Goal: Task Accomplishment & Management: Use online tool/utility

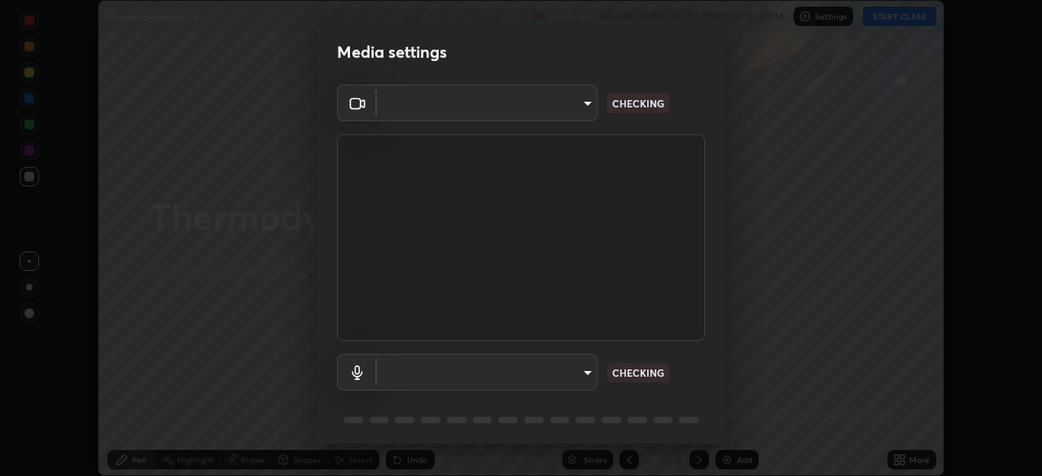
scroll to position [57, 0]
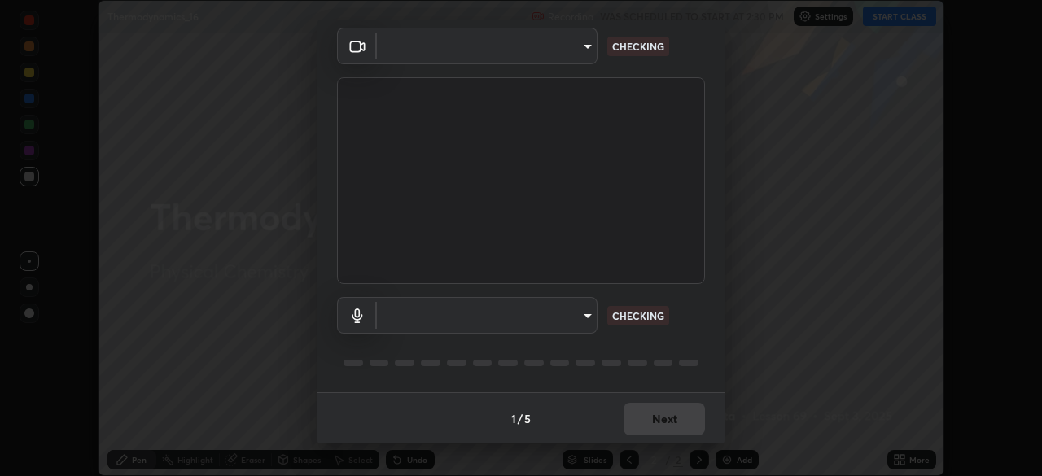
type input "55598c20c3627f74fde2fa62c56176c6afd958eb63f7086a397ce1464aa3371d"
type input "8978167cc43bbe15643b5c1650d15191c1591088b9b21ab250a75ec132c1516a"
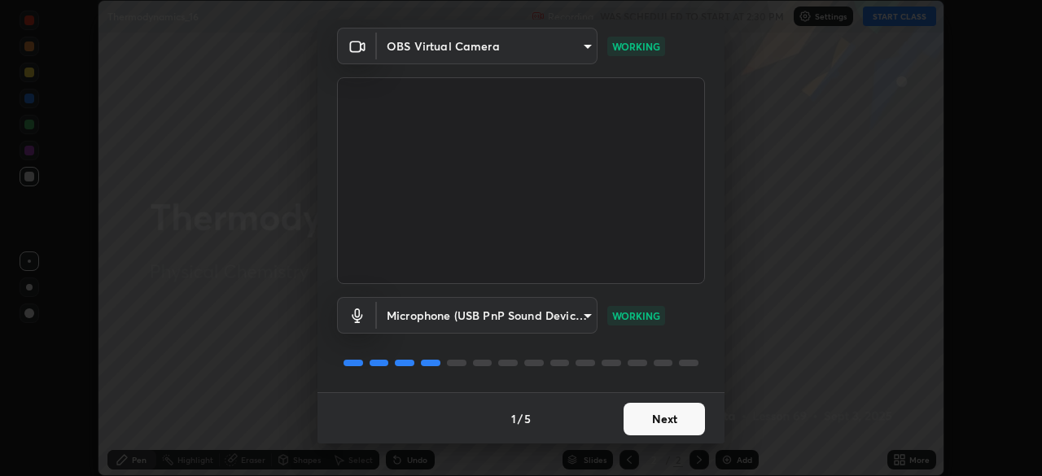
click at [655, 420] on button "Next" at bounding box center [664, 419] width 81 height 33
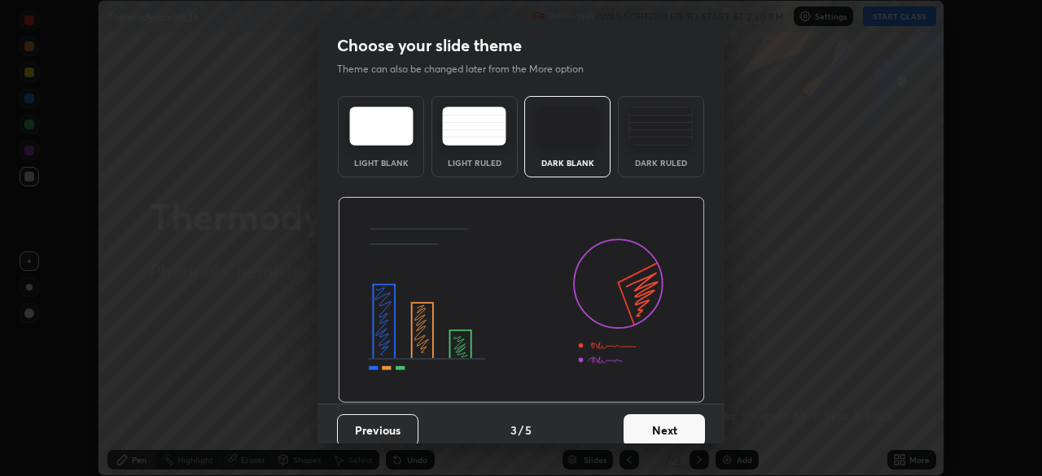
click at [659, 426] on button "Next" at bounding box center [664, 430] width 81 height 33
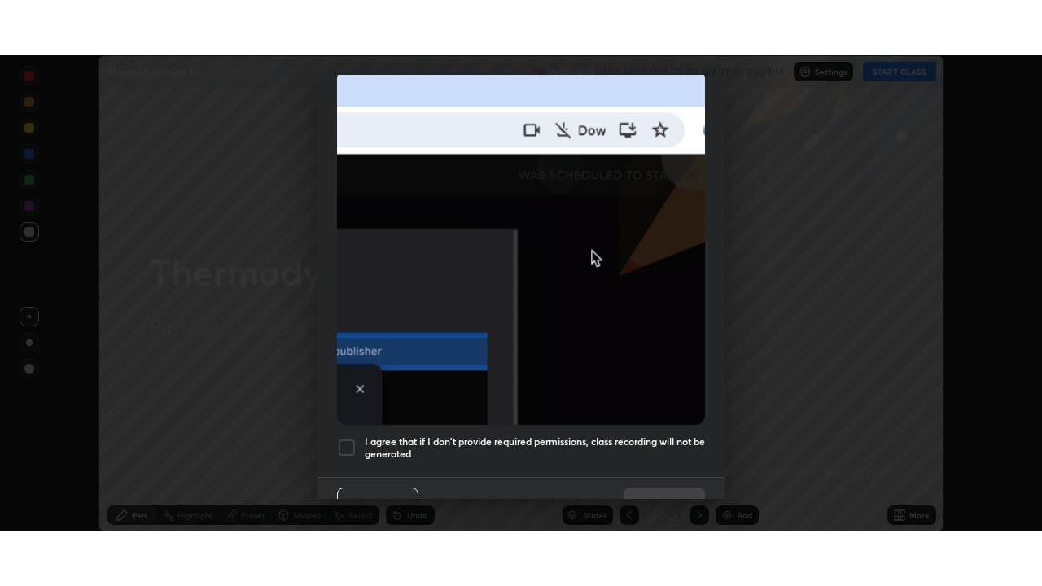
scroll to position [389, 0]
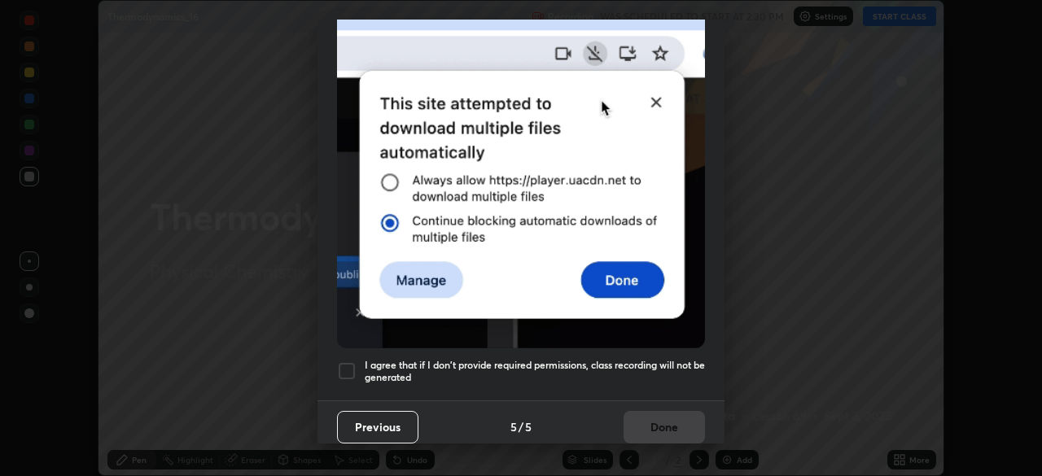
click at [347, 366] on div at bounding box center [347, 371] width 20 height 20
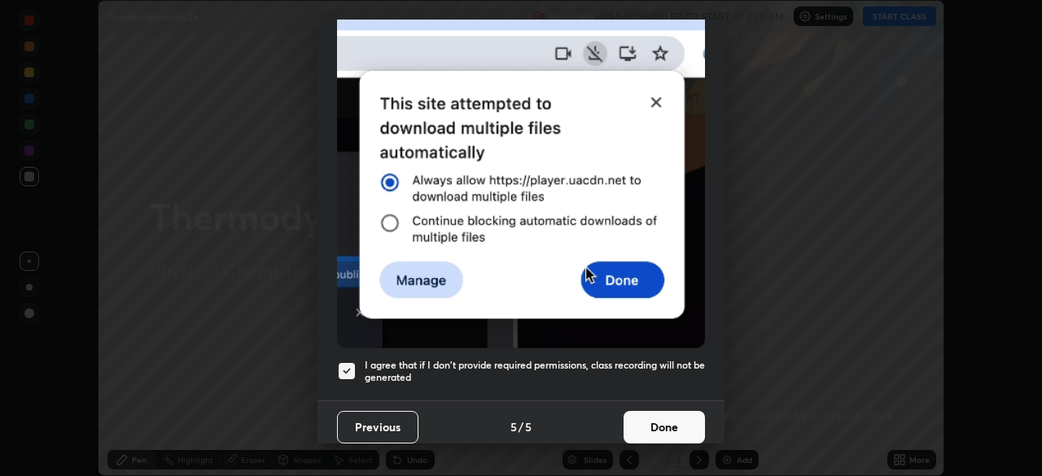
click at [661, 428] on button "Done" at bounding box center [664, 427] width 81 height 33
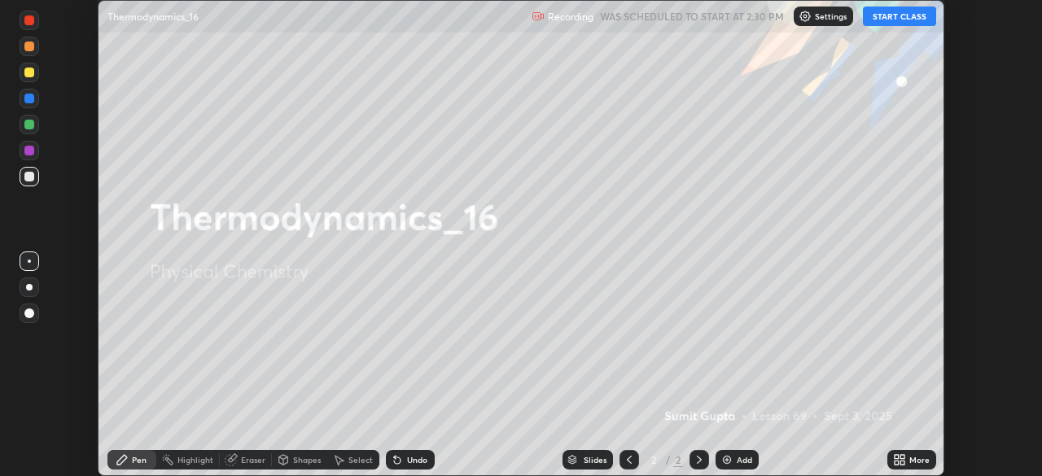
click at [892, 20] on button "START CLASS" at bounding box center [899, 17] width 73 height 20
click at [902, 457] on icon at bounding box center [902, 457] width 4 height 4
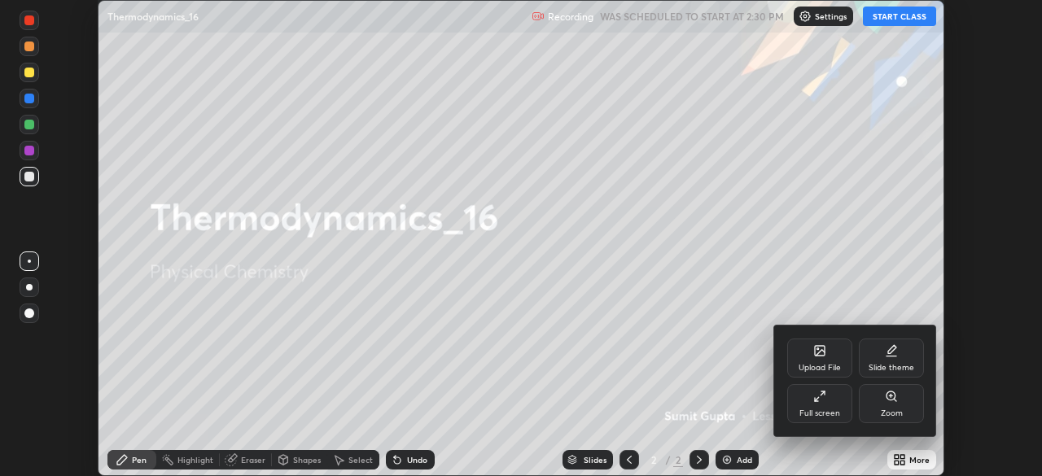
click at [832, 409] on div "Full screen" at bounding box center [819, 413] width 41 height 8
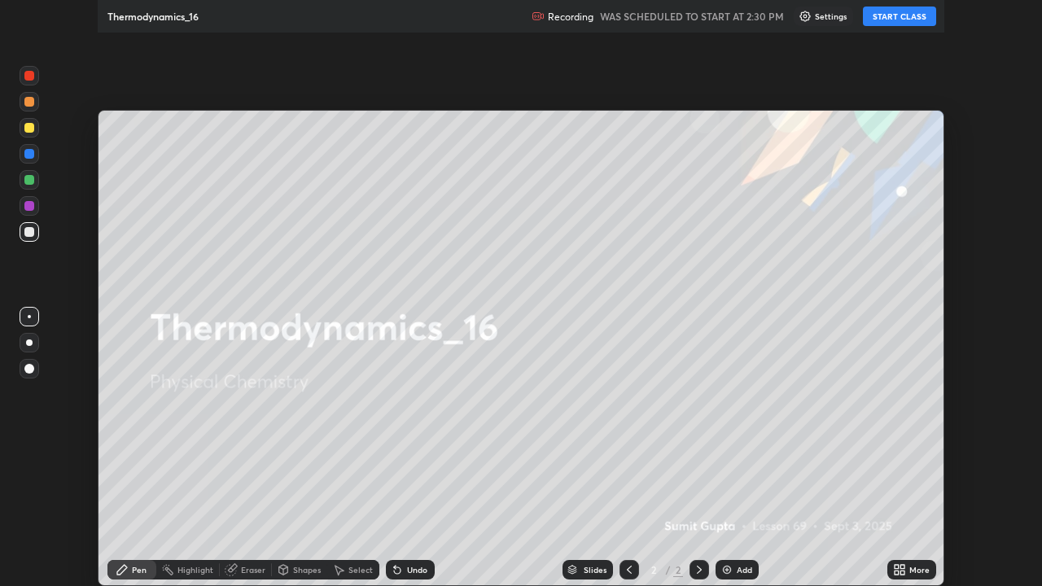
scroll to position [586, 1042]
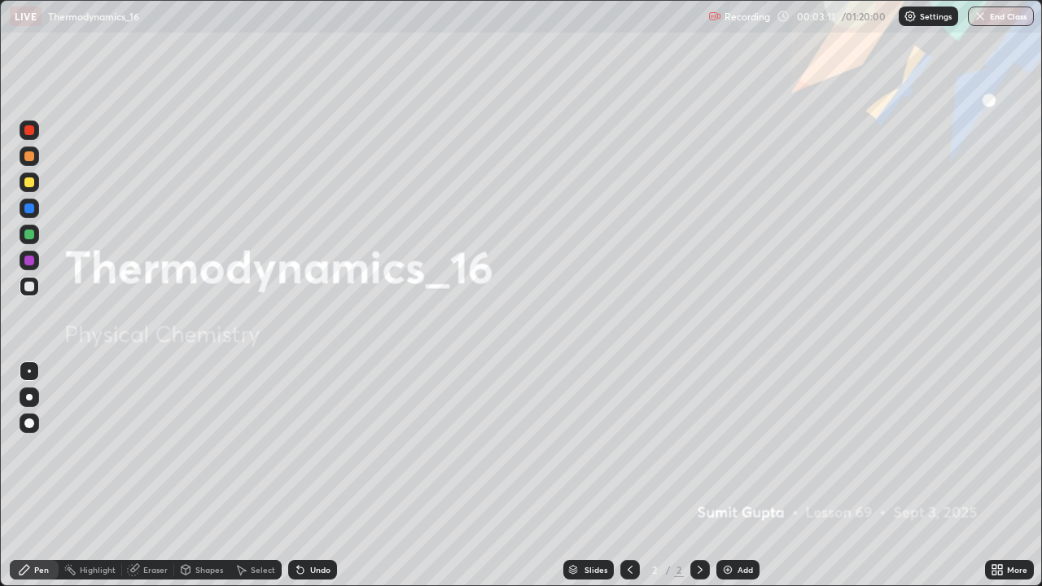
click at [733, 475] on div "Add" at bounding box center [737, 570] width 43 height 20
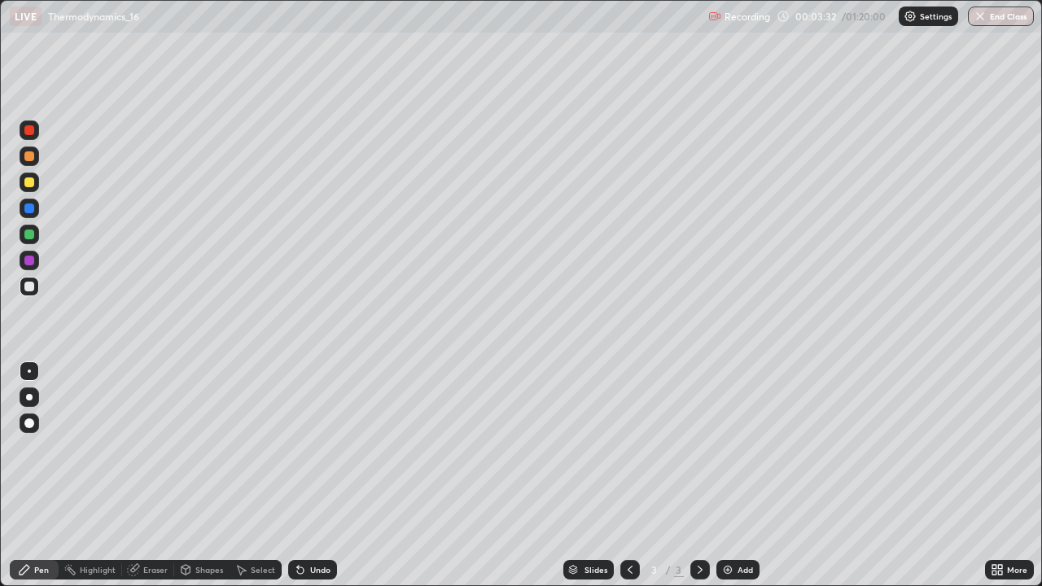
click at [37, 475] on div "Pen" at bounding box center [41, 570] width 15 height 8
click at [29, 397] on div at bounding box center [29, 397] width 7 height 7
click at [35, 181] on div at bounding box center [30, 183] width 20 height 20
click at [28, 285] on div at bounding box center [29, 287] width 10 height 10
click at [695, 475] on icon at bounding box center [700, 569] width 13 height 13
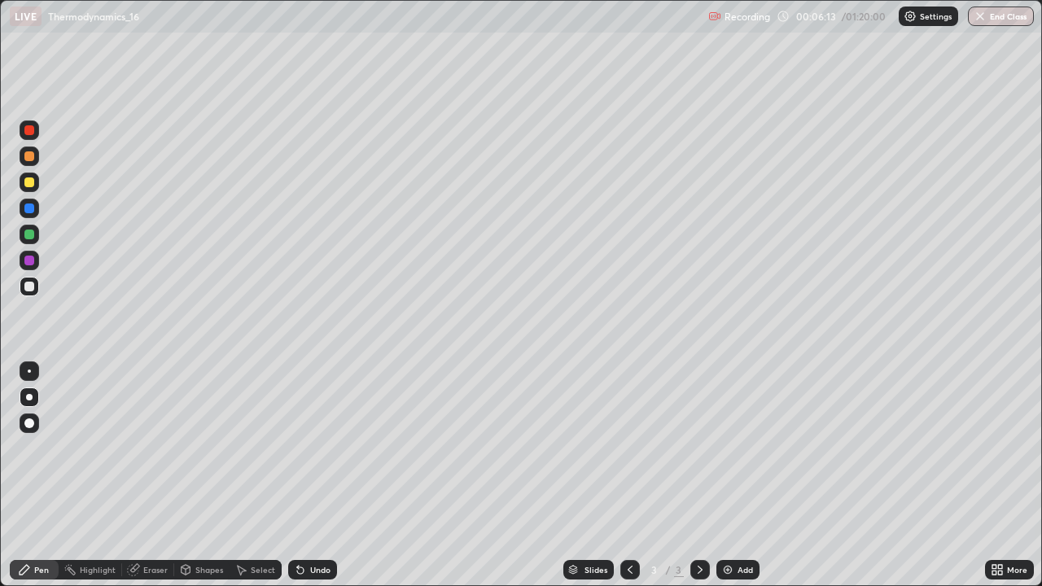
click at [723, 475] on img at bounding box center [727, 569] width 13 height 13
click at [38, 399] on div at bounding box center [30, 397] width 20 height 20
click at [29, 182] on div at bounding box center [29, 182] width 10 height 10
click at [26, 287] on div at bounding box center [29, 287] width 10 height 10
click at [23, 284] on div at bounding box center [30, 287] width 20 height 20
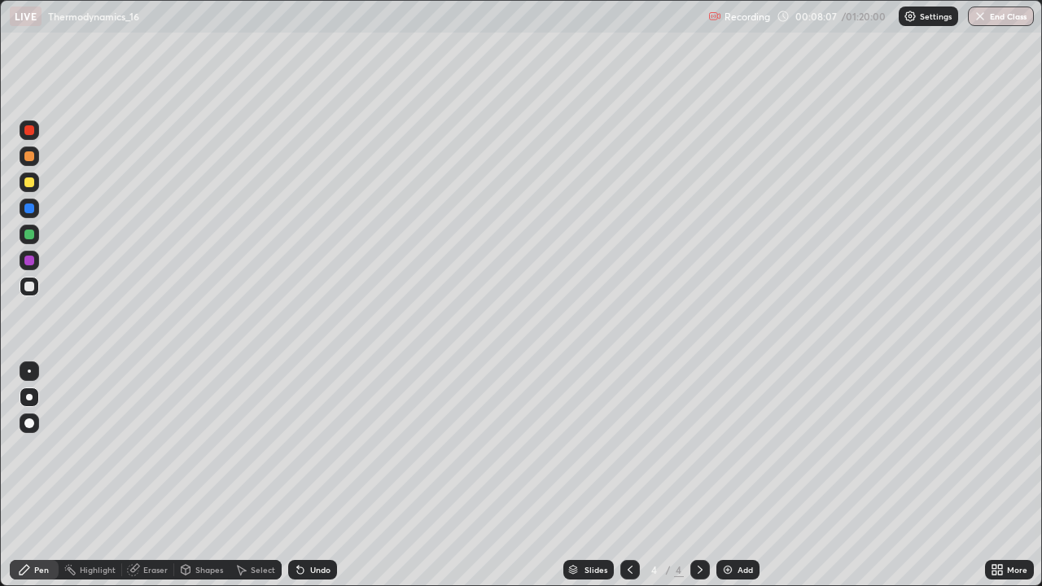
click at [25, 182] on div at bounding box center [29, 182] width 10 height 10
click at [311, 475] on div "Undo" at bounding box center [312, 570] width 49 height 20
click at [738, 475] on div "Add" at bounding box center [745, 570] width 15 height 8
click at [29, 156] on div at bounding box center [29, 156] width 10 height 10
click at [310, 475] on div "Undo" at bounding box center [320, 570] width 20 height 8
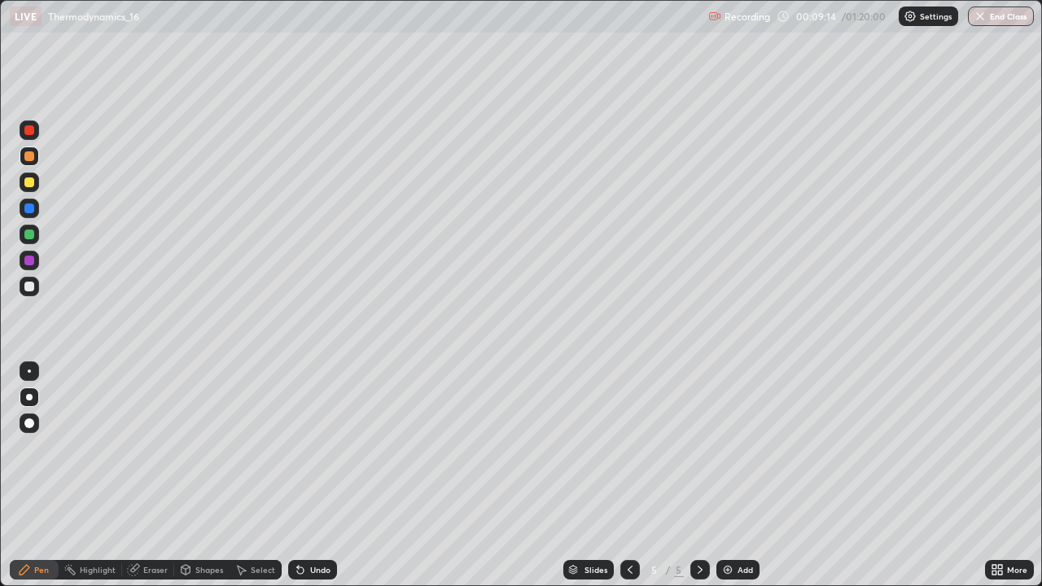
click at [27, 181] on div at bounding box center [29, 182] width 10 height 10
click at [31, 177] on div at bounding box center [29, 182] width 10 height 10
click at [33, 291] on div at bounding box center [30, 287] width 20 height 20
click at [37, 179] on div at bounding box center [30, 183] width 20 height 20
click at [310, 475] on div "Undo" at bounding box center [320, 570] width 20 height 8
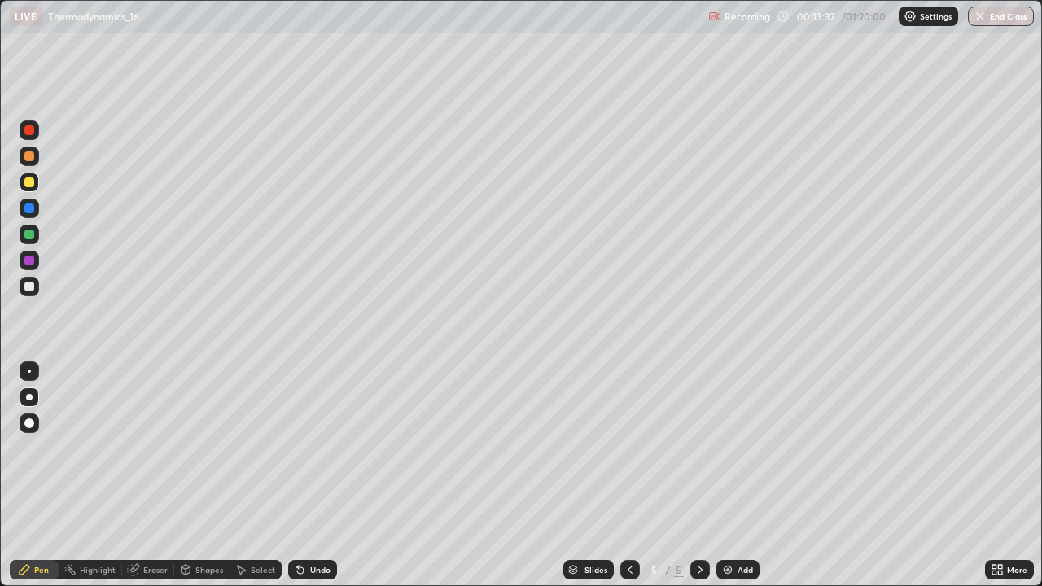
click at [734, 475] on div "Add" at bounding box center [737, 570] width 43 height 20
click at [629, 475] on icon at bounding box center [630, 569] width 13 height 13
click at [707, 475] on div at bounding box center [700, 570] width 20 height 20
click at [698, 475] on icon at bounding box center [700, 569] width 13 height 13
click at [630, 475] on icon at bounding box center [630, 569] width 13 height 13
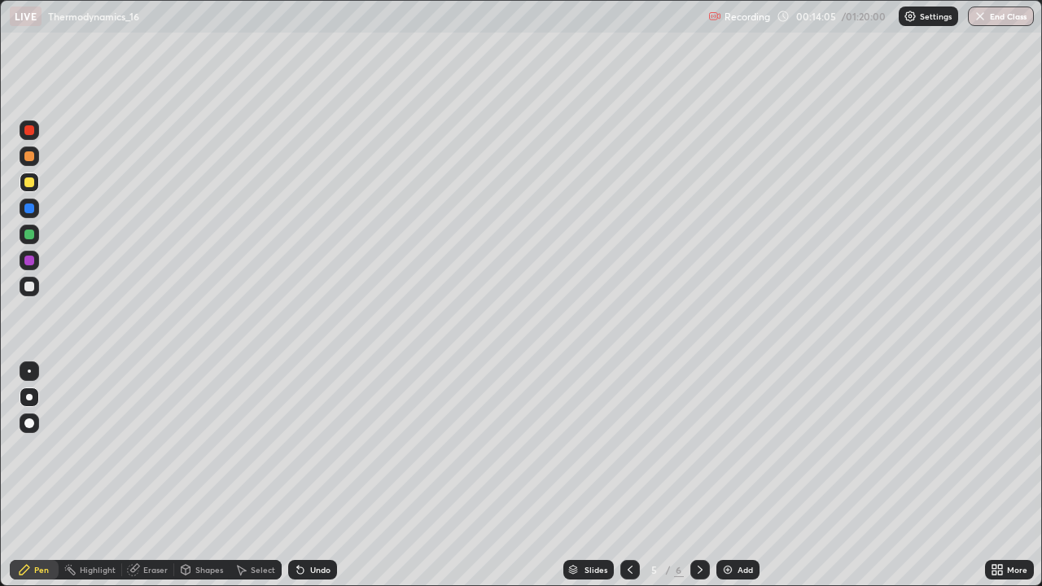
click at [698, 475] on icon at bounding box center [700, 569] width 13 height 13
click at [620, 475] on div at bounding box center [630, 570] width 20 height 20
click at [701, 475] on icon at bounding box center [700, 569] width 13 height 13
click at [630, 475] on div at bounding box center [630, 570] width 20 height 33
click at [695, 475] on div at bounding box center [700, 570] width 20 height 20
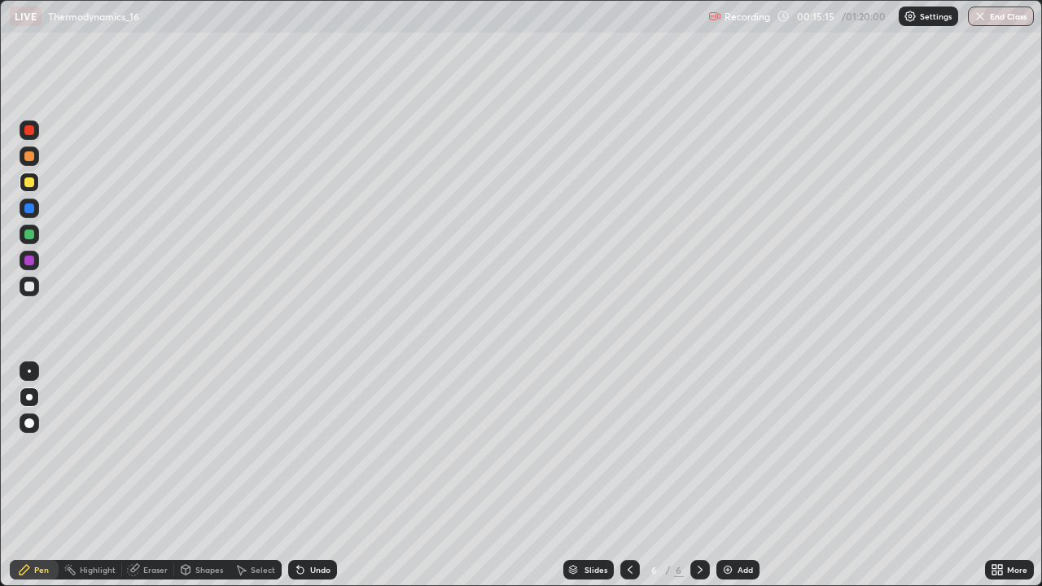
click at [628, 475] on icon at bounding box center [630, 569] width 13 height 13
click at [707, 475] on div at bounding box center [700, 570] width 20 height 20
click at [31, 287] on div at bounding box center [29, 287] width 10 height 10
click at [305, 475] on div "Undo" at bounding box center [312, 570] width 49 height 20
click at [29, 182] on div at bounding box center [29, 182] width 10 height 10
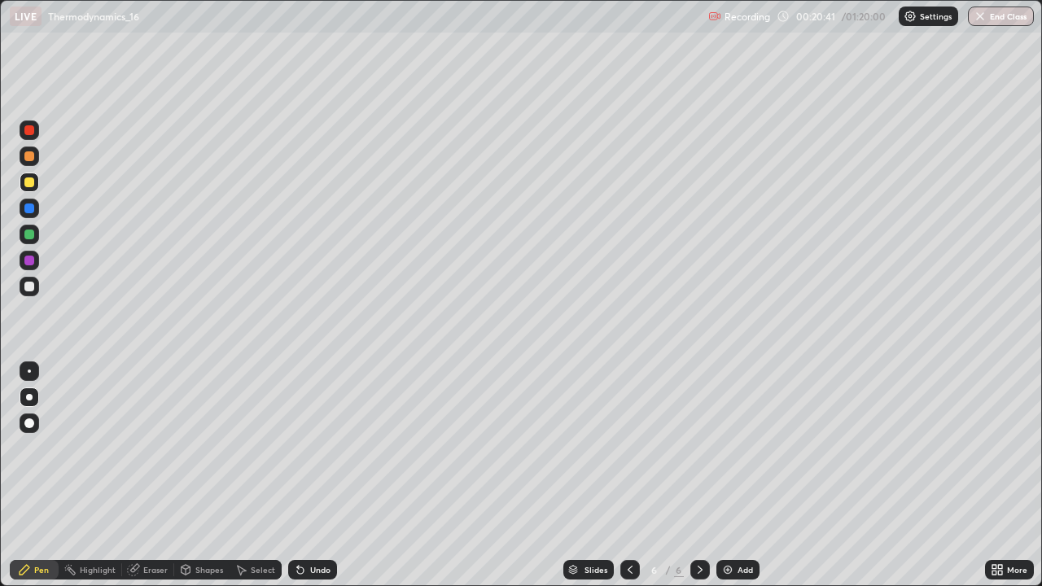
click at [24, 286] on div at bounding box center [29, 287] width 10 height 10
click at [734, 475] on div "Add" at bounding box center [737, 570] width 43 height 20
click at [31, 155] on div at bounding box center [29, 156] width 10 height 10
click at [132, 475] on icon at bounding box center [133, 570] width 11 height 11
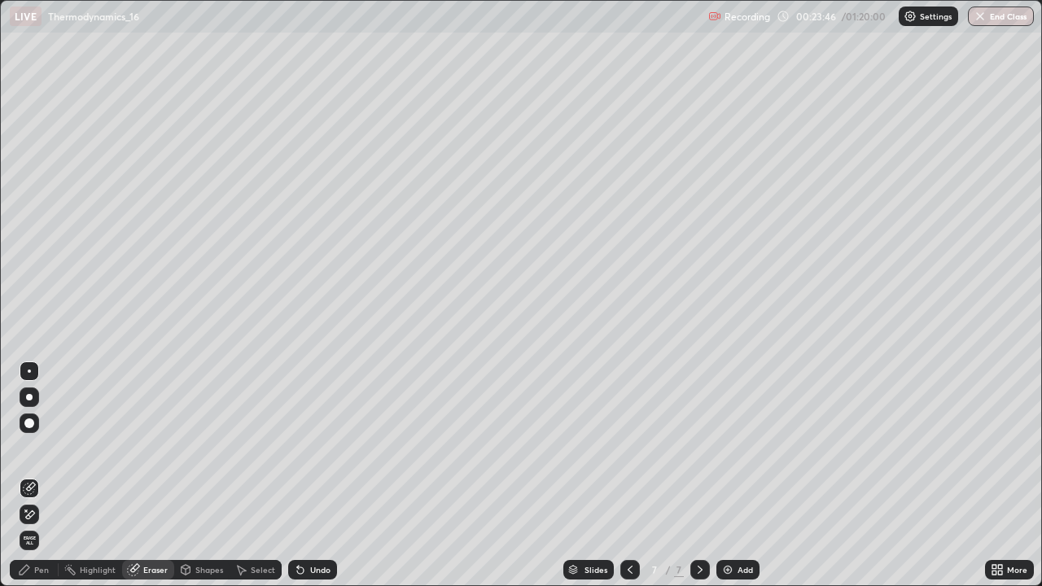
click at [36, 475] on div "Pen" at bounding box center [41, 570] width 15 height 8
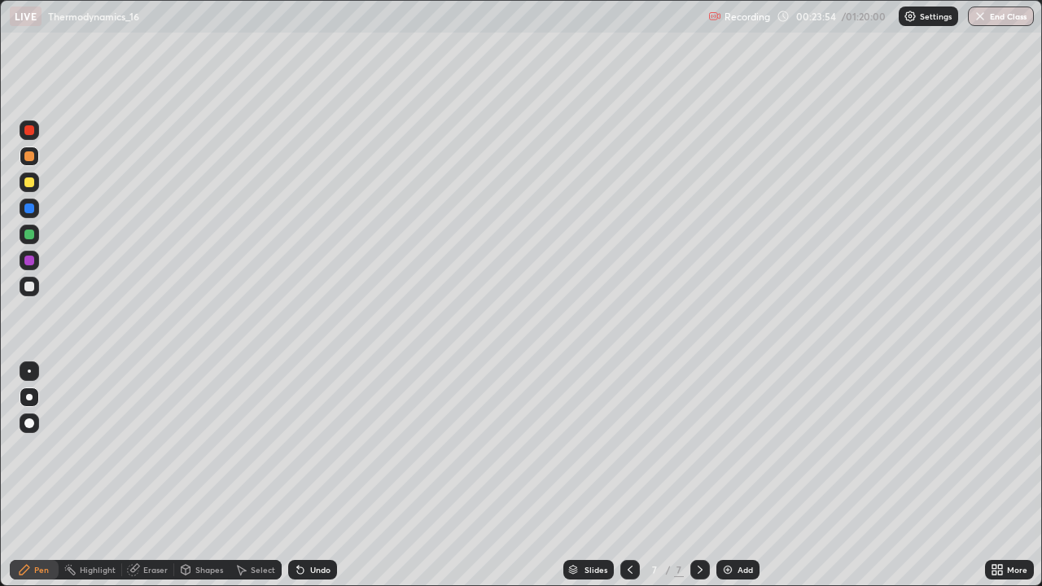
click at [134, 475] on icon at bounding box center [133, 570] width 11 height 11
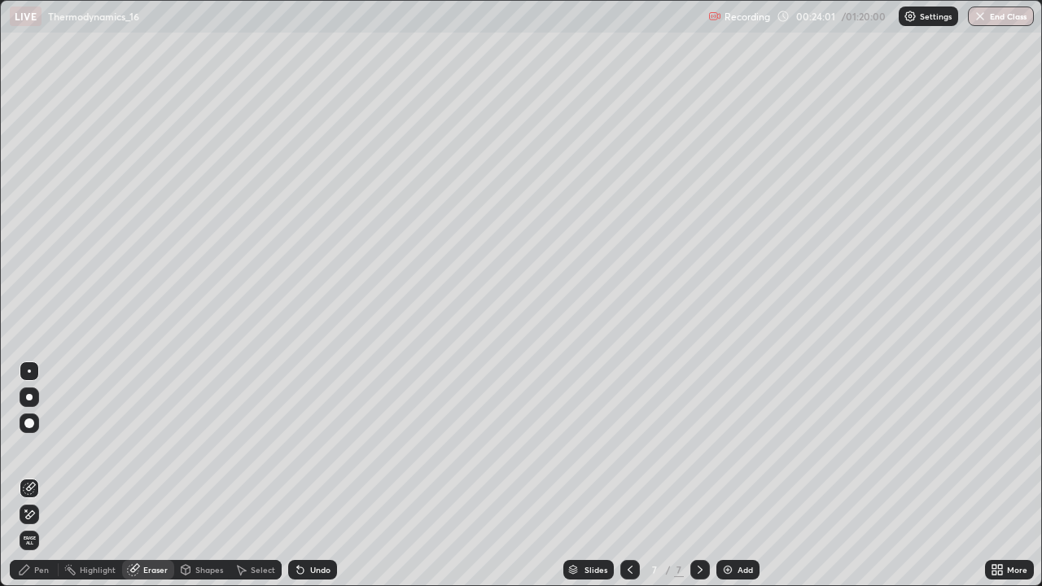
click at [33, 475] on div "Pen" at bounding box center [34, 570] width 49 height 20
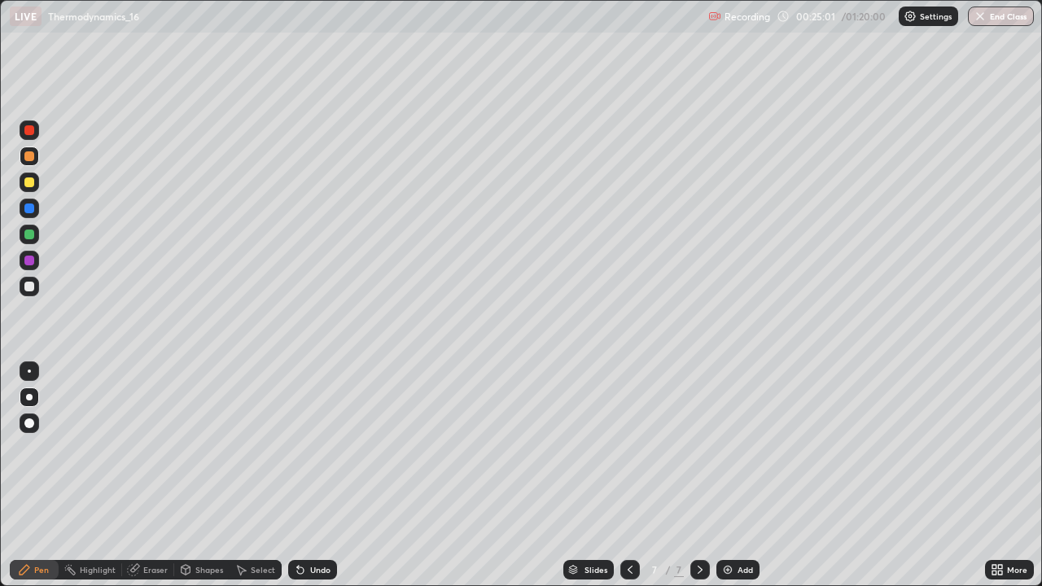
click at [28, 256] on div at bounding box center [29, 261] width 10 height 10
click at [298, 475] on icon at bounding box center [300, 570] width 7 height 7
click at [135, 475] on icon at bounding box center [133, 570] width 11 height 11
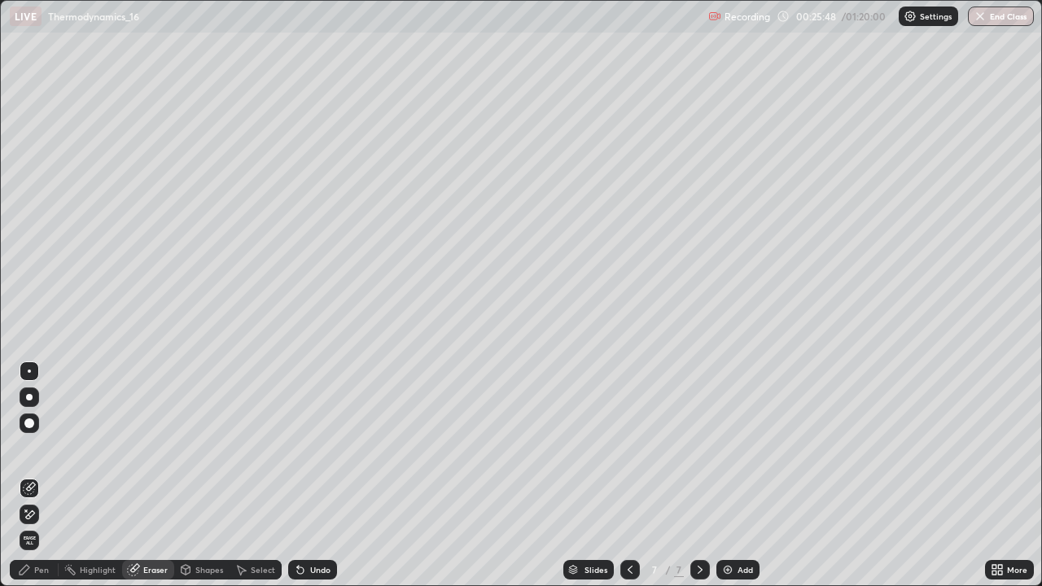
click at [23, 475] on icon at bounding box center [24, 569] width 13 height 13
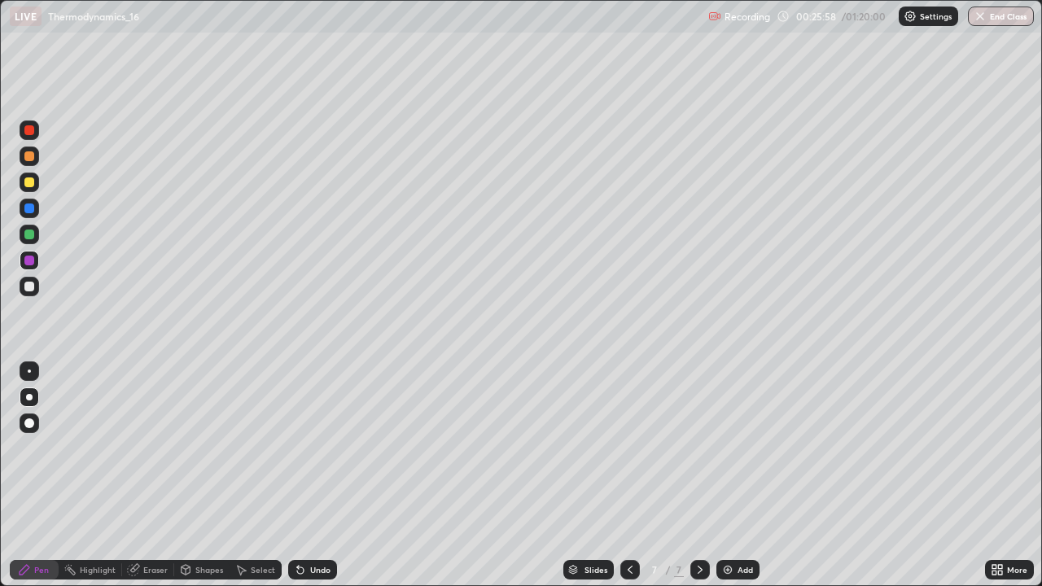
click at [29, 287] on div at bounding box center [29, 287] width 10 height 10
click at [297, 475] on icon at bounding box center [298, 567] width 2 height 2
click at [735, 475] on div "Add" at bounding box center [737, 570] width 43 height 20
click at [29, 178] on div at bounding box center [29, 182] width 10 height 10
click at [29, 288] on div at bounding box center [29, 287] width 10 height 10
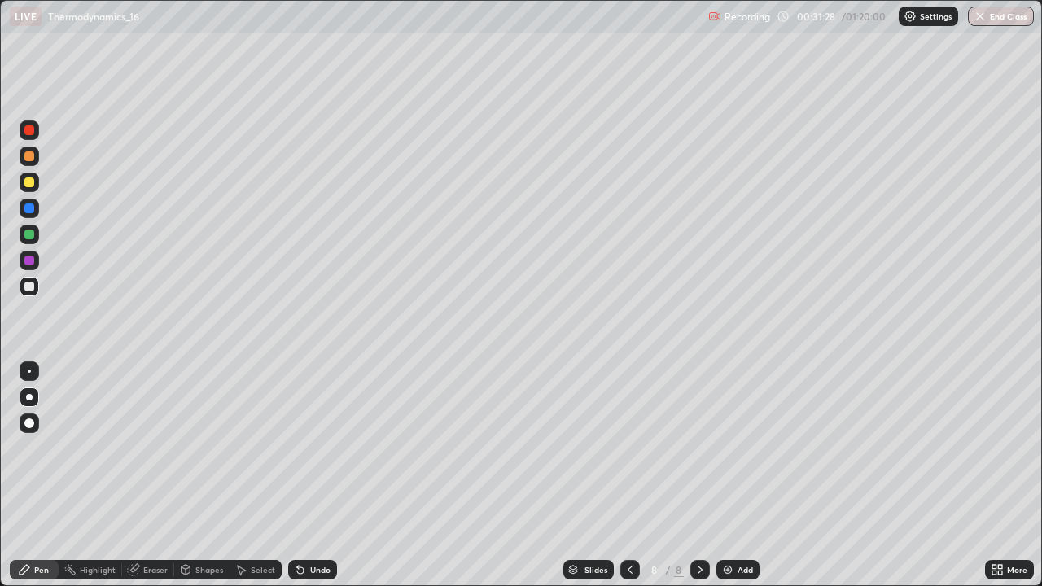
click at [29, 186] on div at bounding box center [29, 182] width 10 height 10
click at [746, 475] on div "Add" at bounding box center [745, 570] width 15 height 8
click at [29, 282] on div at bounding box center [29, 287] width 10 height 10
click at [313, 475] on div "Undo" at bounding box center [320, 570] width 20 height 8
click at [729, 475] on img at bounding box center [727, 569] width 13 height 13
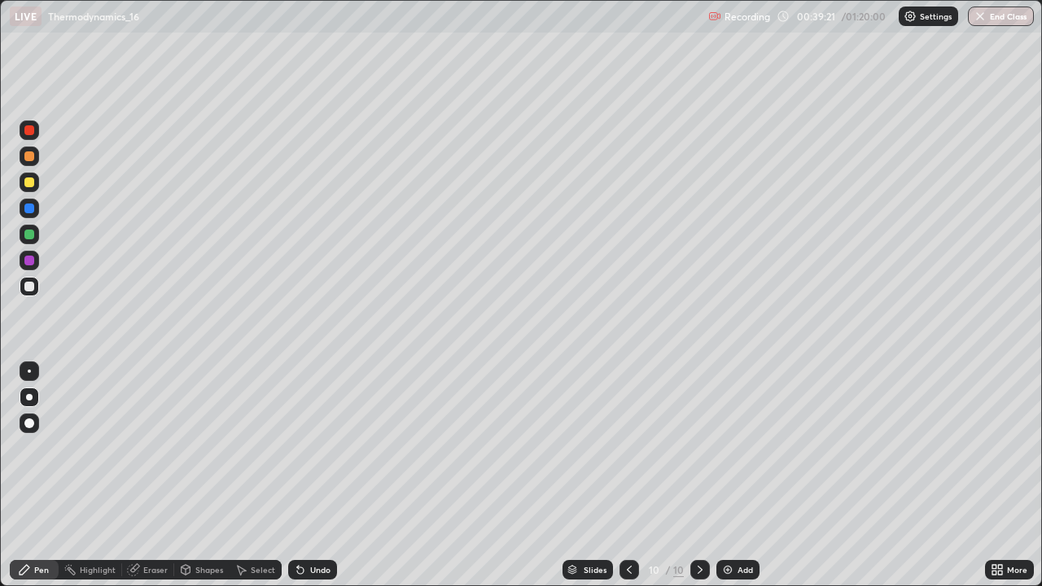
click at [27, 190] on div at bounding box center [30, 183] width 20 height 20
click at [308, 475] on div "Undo" at bounding box center [312, 570] width 49 height 20
click at [311, 475] on div "Undo" at bounding box center [312, 570] width 49 height 20
click at [35, 157] on div at bounding box center [30, 157] width 20 height 20
click at [32, 285] on div at bounding box center [29, 287] width 10 height 10
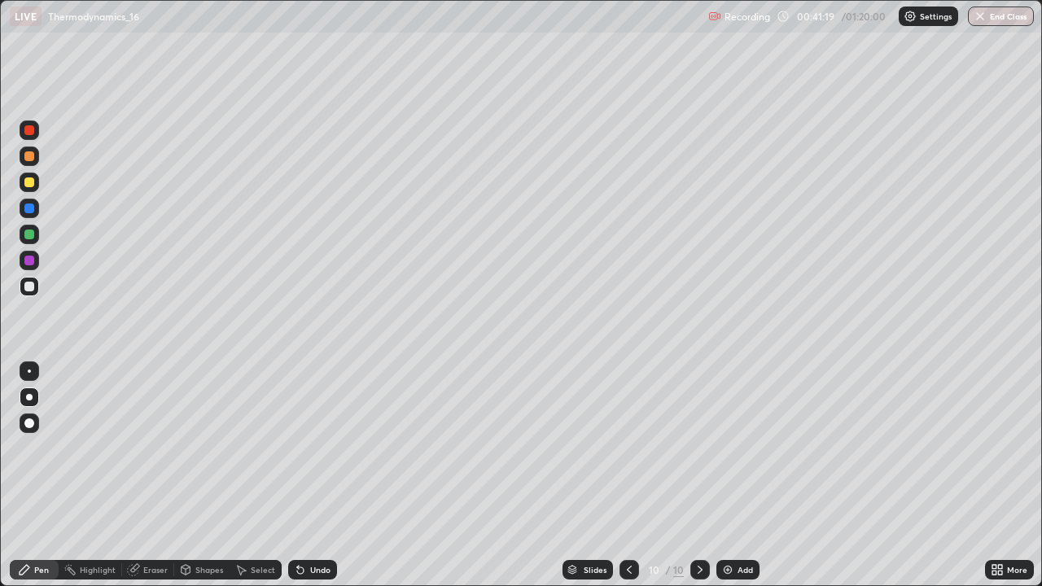
click at [28, 184] on div at bounding box center [29, 182] width 10 height 10
click at [28, 291] on div at bounding box center [29, 287] width 10 height 10
click at [135, 475] on icon at bounding box center [134, 568] width 9 height 8
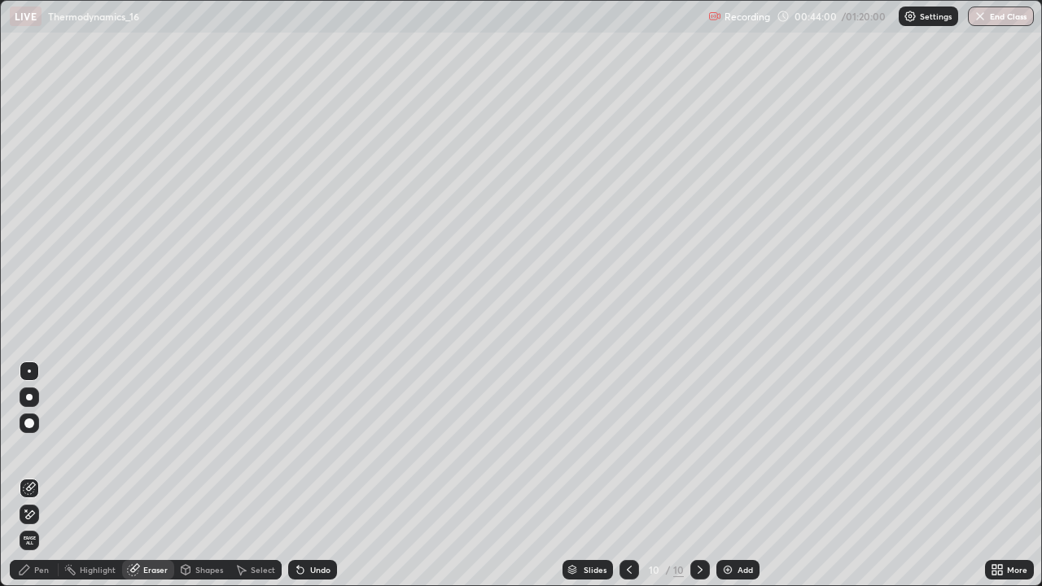
click at [34, 475] on div "Pen" at bounding box center [34, 570] width 49 height 20
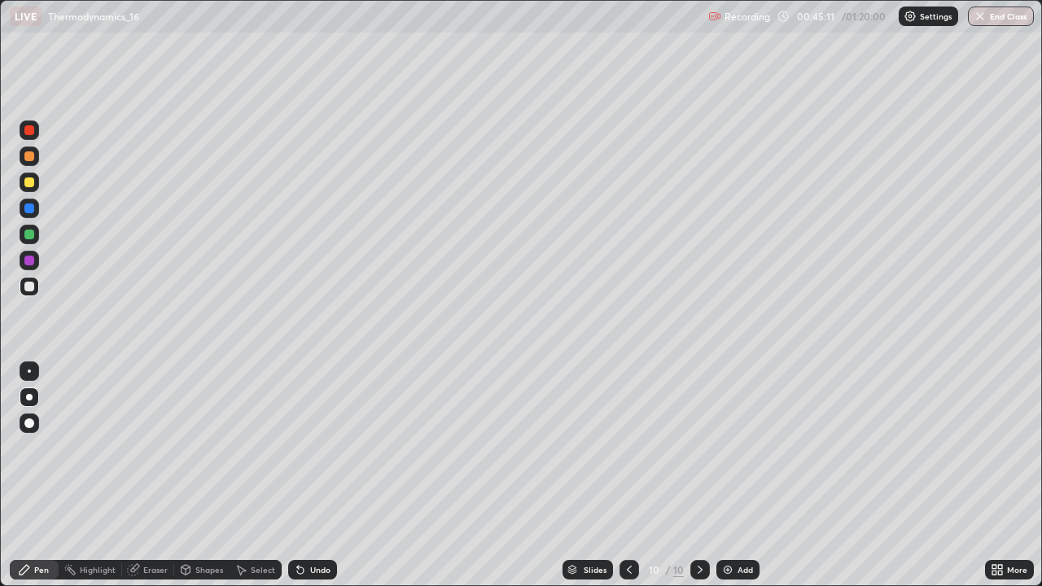
click at [728, 475] on img at bounding box center [727, 569] width 13 height 13
click at [30, 186] on div at bounding box center [29, 182] width 10 height 10
click at [35, 287] on div at bounding box center [30, 287] width 20 height 20
click at [726, 475] on div "Add" at bounding box center [737, 570] width 43 height 20
click at [33, 183] on div at bounding box center [29, 182] width 10 height 10
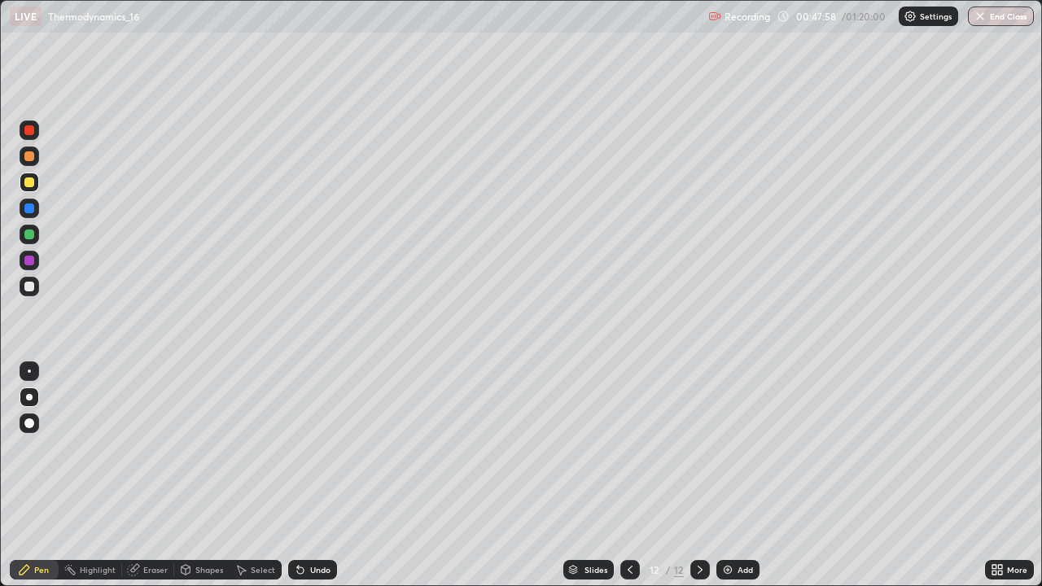
click at [29, 287] on div at bounding box center [29, 287] width 10 height 10
click at [295, 475] on div "Undo" at bounding box center [312, 570] width 49 height 20
click at [28, 179] on div at bounding box center [29, 182] width 10 height 10
click at [30, 287] on div at bounding box center [29, 287] width 10 height 10
click at [31, 288] on div at bounding box center [29, 287] width 10 height 10
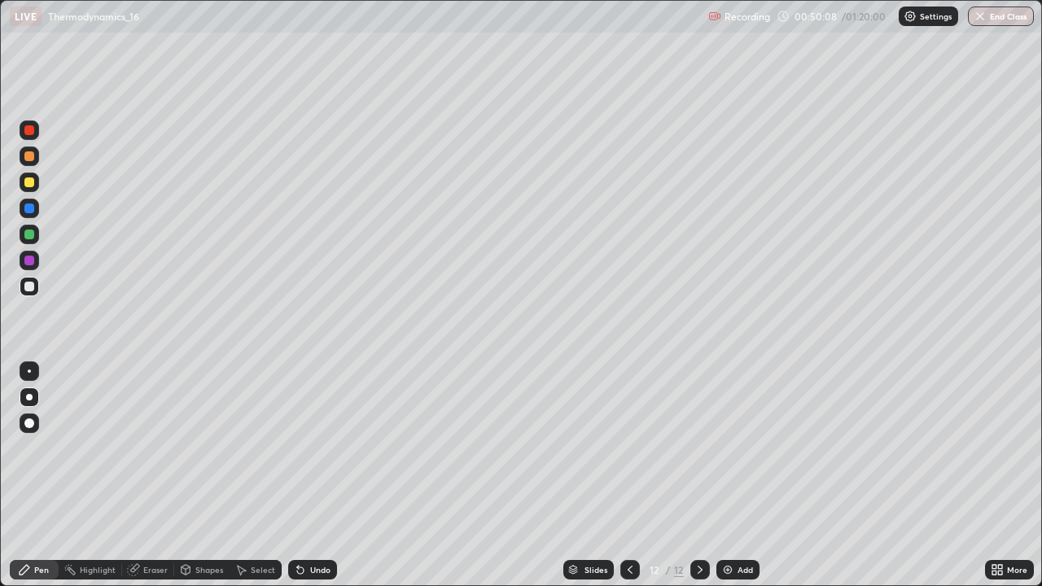
click at [250, 475] on div "Select" at bounding box center [256, 570] width 52 height 20
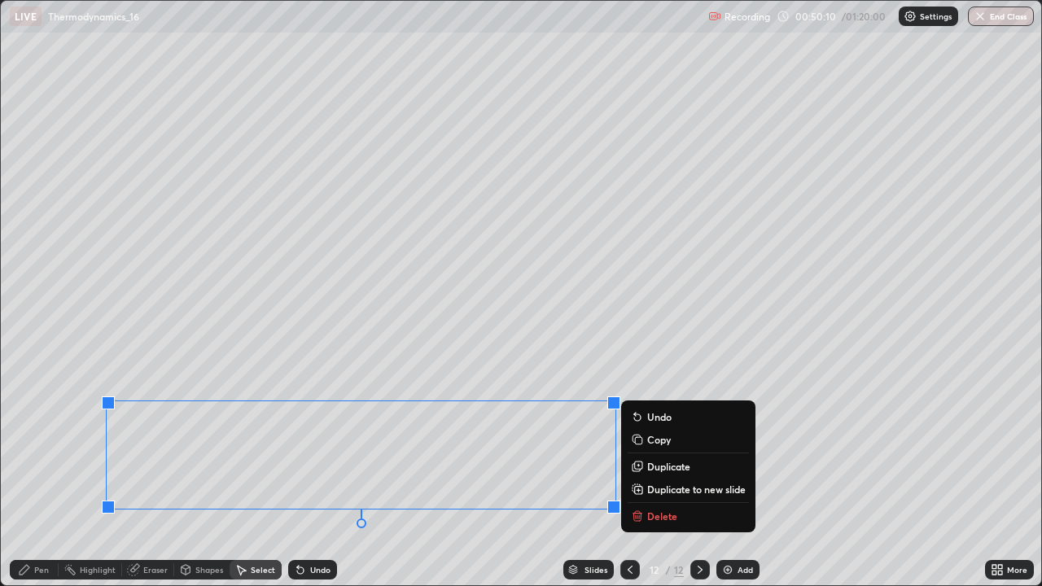
click at [647, 475] on p "Delete" at bounding box center [662, 516] width 30 height 13
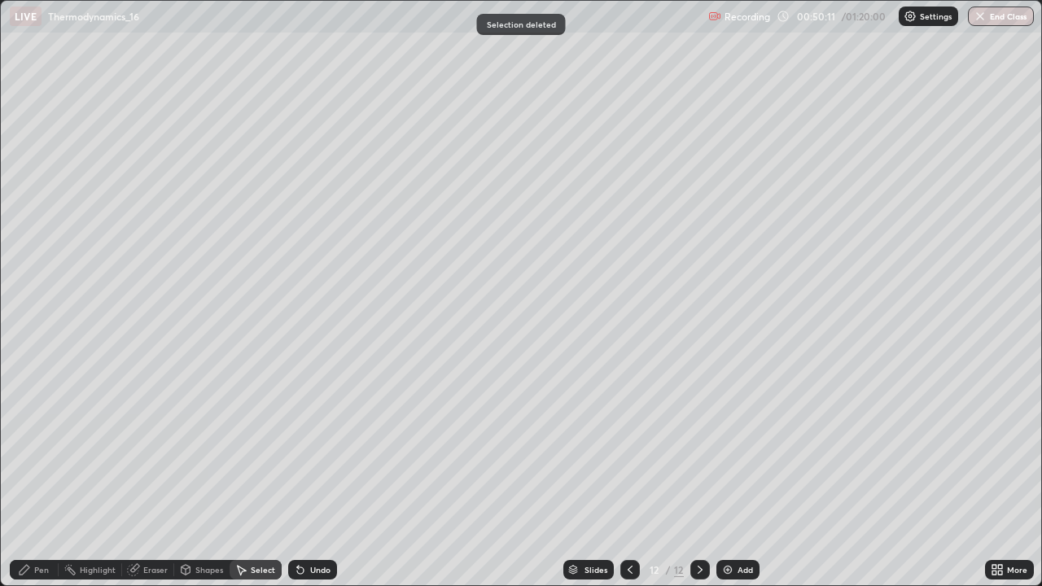
click at [27, 475] on icon at bounding box center [24, 569] width 13 height 13
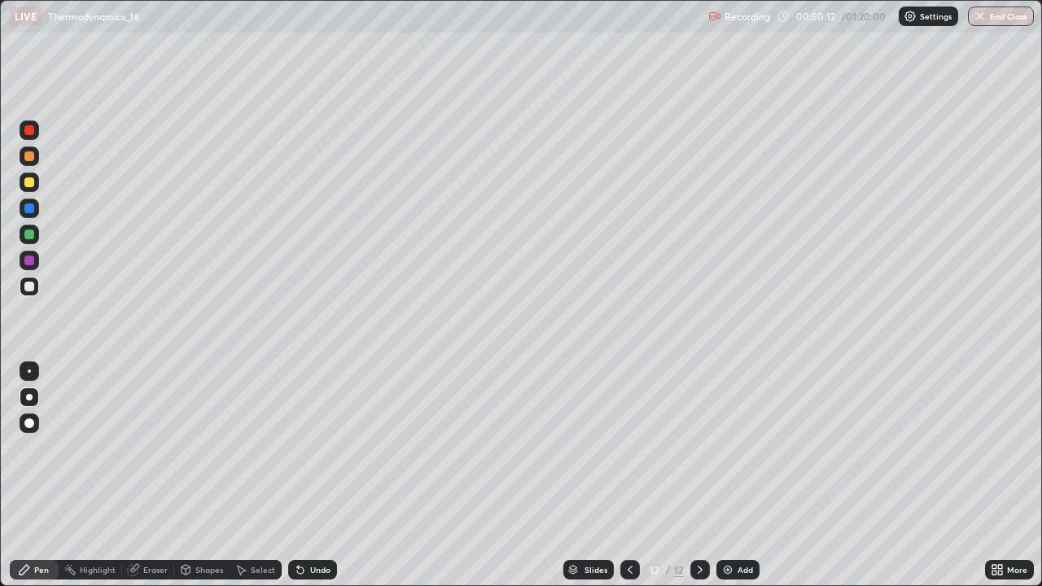
click at [33, 204] on div at bounding box center [30, 209] width 20 height 20
click at [313, 475] on div "Undo" at bounding box center [320, 570] width 20 height 8
click at [31, 184] on div at bounding box center [29, 182] width 10 height 10
click at [734, 475] on div "Add" at bounding box center [737, 570] width 43 height 20
click at [29, 290] on div at bounding box center [29, 287] width 10 height 10
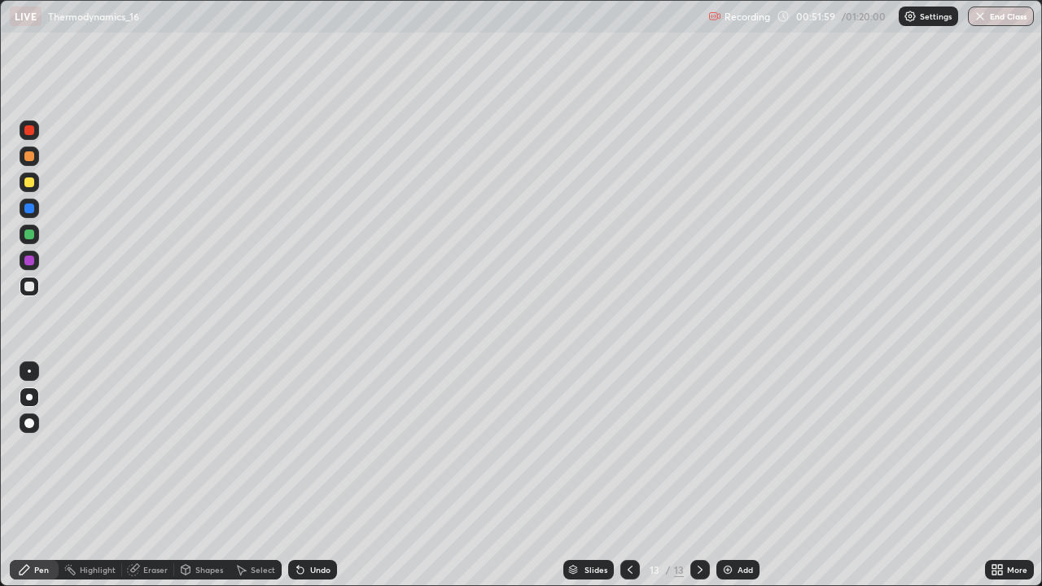
click at [32, 155] on div at bounding box center [29, 156] width 10 height 10
click at [30, 260] on div at bounding box center [29, 261] width 10 height 10
click at [33, 279] on div at bounding box center [30, 287] width 20 height 20
click at [32, 215] on div at bounding box center [30, 209] width 20 height 20
click at [317, 475] on div "Undo" at bounding box center [312, 570] width 49 height 20
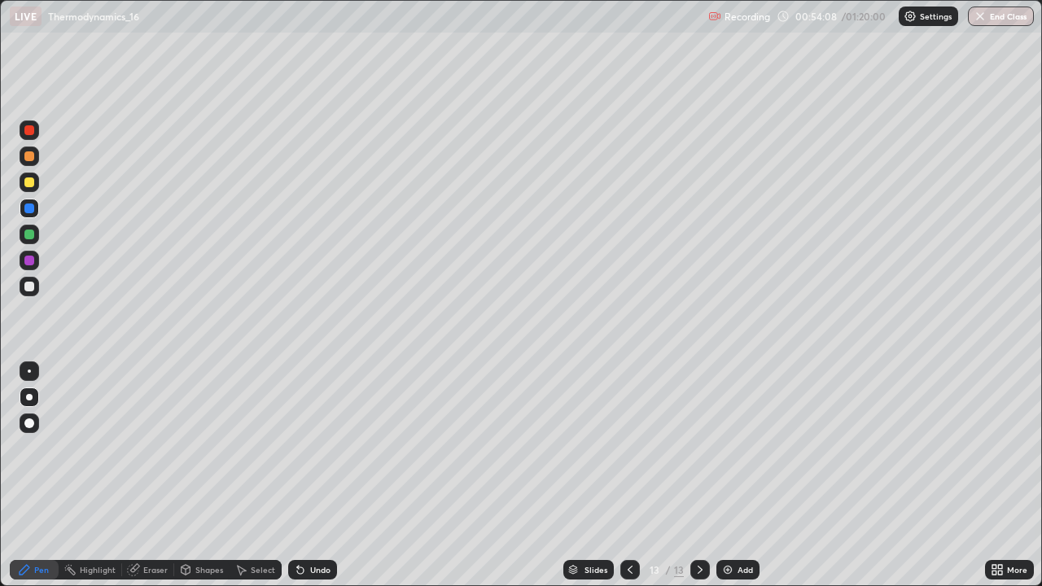
click at [319, 475] on div "Undo" at bounding box center [320, 570] width 20 height 8
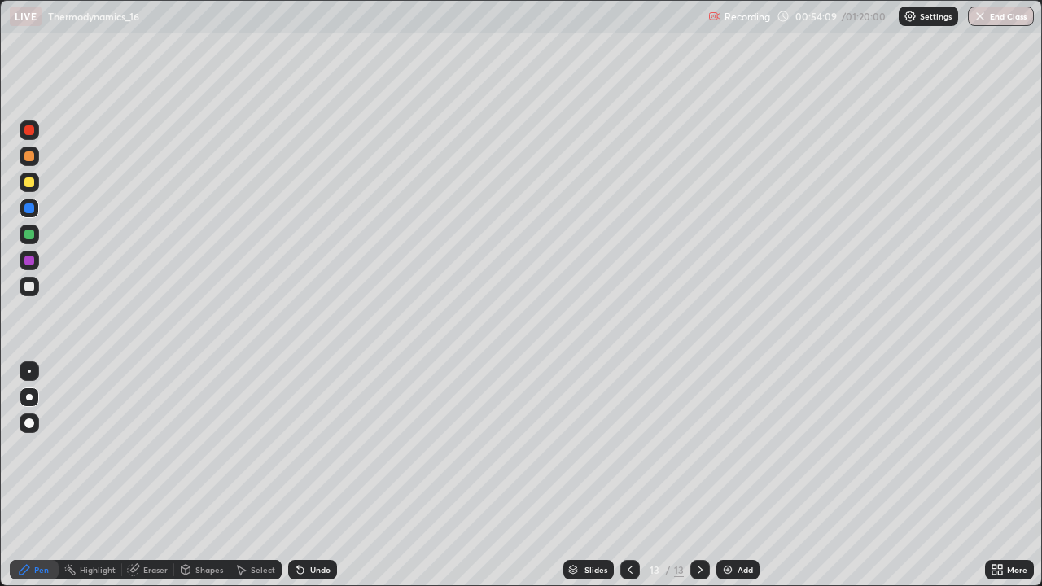
click at [317, 475] on div "Undo" at bounding box center [320, 570] width 20 height 8
click at [314, 475] on div "Undo" at bounding box center [320, 570] width 20 height 8
click at [311, 475] on div "Undo" at bounding box center [320, 570] width 20 height 8
click at [140, 475] on div "Eraser" at bounding box center [148, 570] width 52 height 20
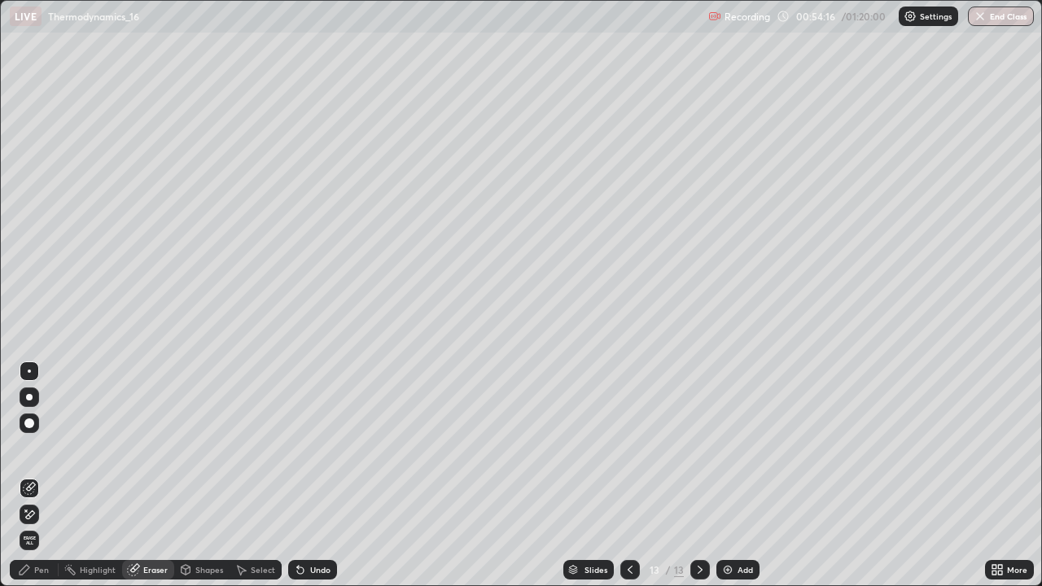
click at [241, 475] on icon at bounding box center [242, 571] width 9 height 10
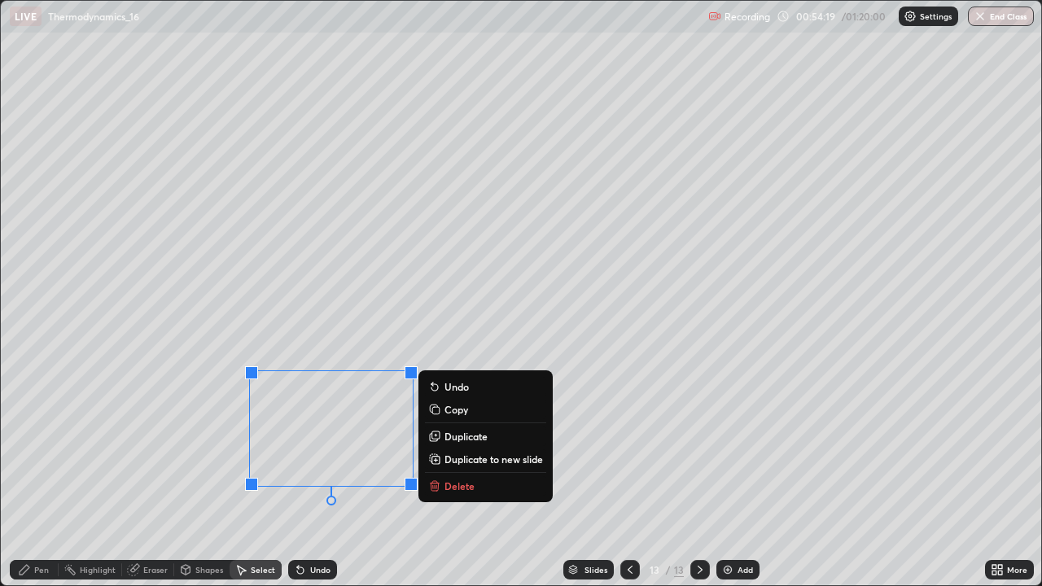
click at [453, 475] on p "Delete" at bounding box center [459, 485] width 30 height 13
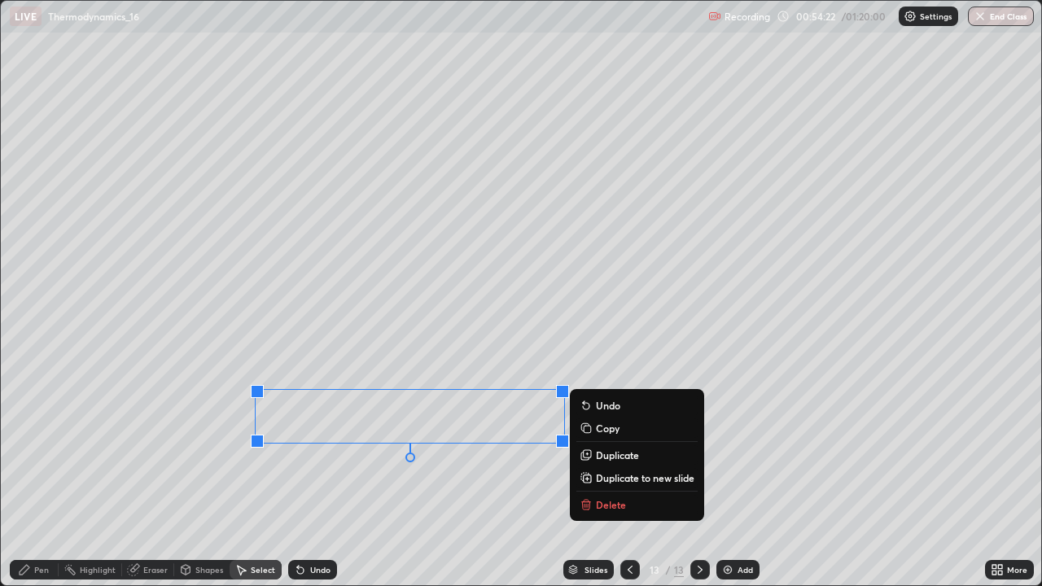
click at [35, 475] on div "Pen" at bounding box center [41, 570] width 15 height 8
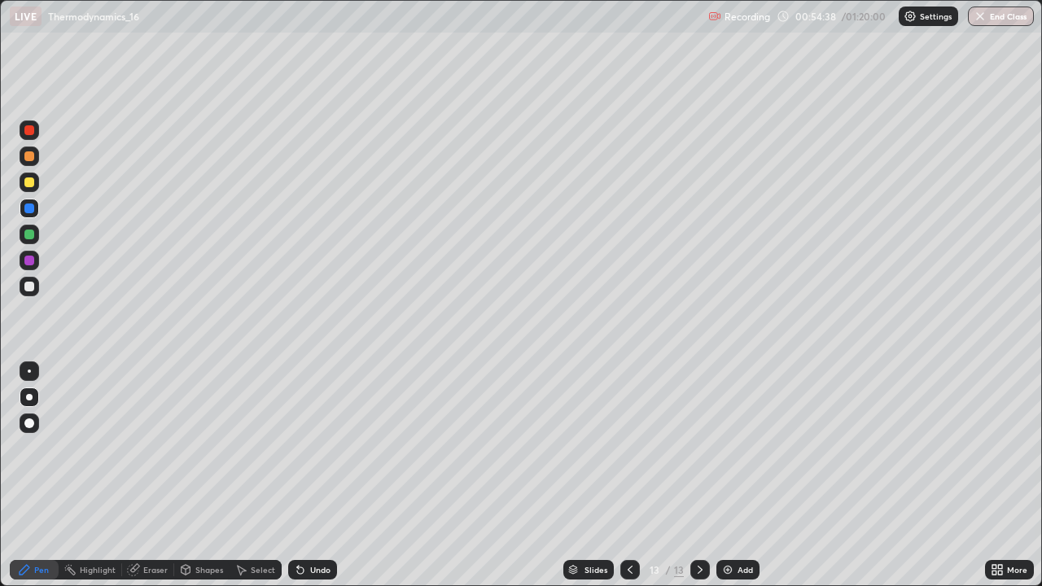
click at [31, 291] on div at bounding box center [29, 287] width 10 height 10
click at [728, 475] on img at bounding box center [727, 569] width 13 height 13
click at [25, 181] on div at bounding box center [29, 182] width 10 height 10
click at [24, 282] on div at bounding box center [29, 287] width 10 height 10
click at [298, 475] on div "Undo" at bounding box center [312, 570] width 49 height 20
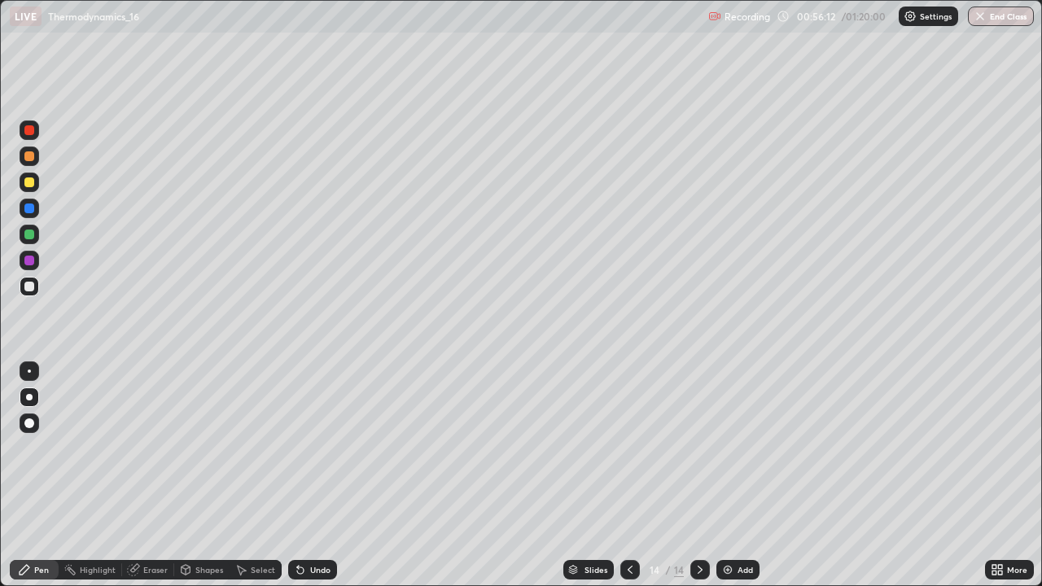
click at [299, 475] on div "Undo" at bounding box center [312, 570] width 49 height 20
click at [300, 475] on icon at bounding box center [300, 569] width 13 height 13
click at [304, 475] on icon at bounding box center [300, 569] width 13 height 13
click at [308, 475] on div "Undo" at bounding box center [312, 570] width 49 height 20
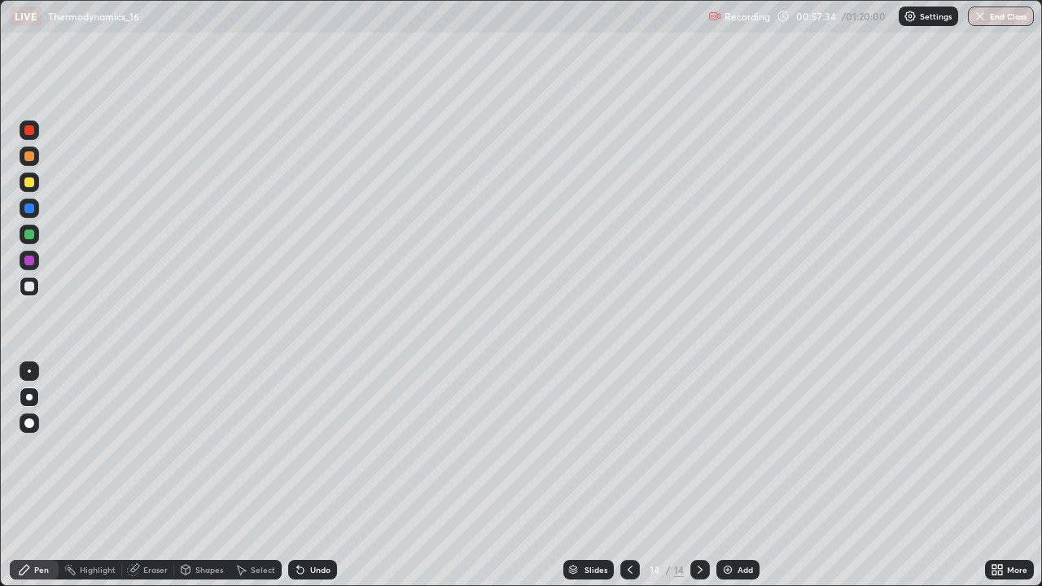
click at [148, 475] on div "Eraser" at bounding box center [155, 570] width 24 height 8
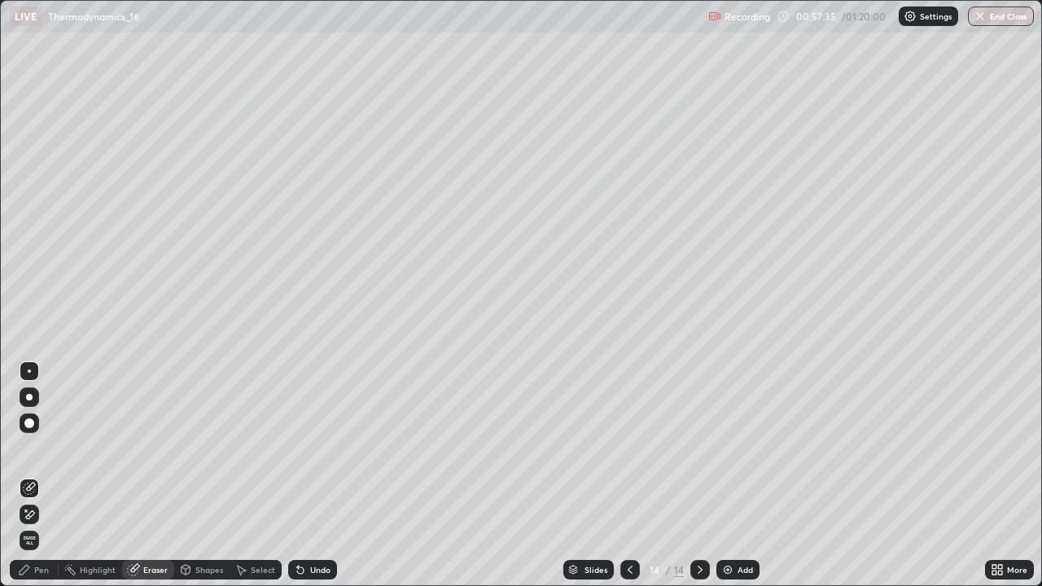
click at [35, 475] on div "Pen" at bounding box center [34, 570] width 49 height 20
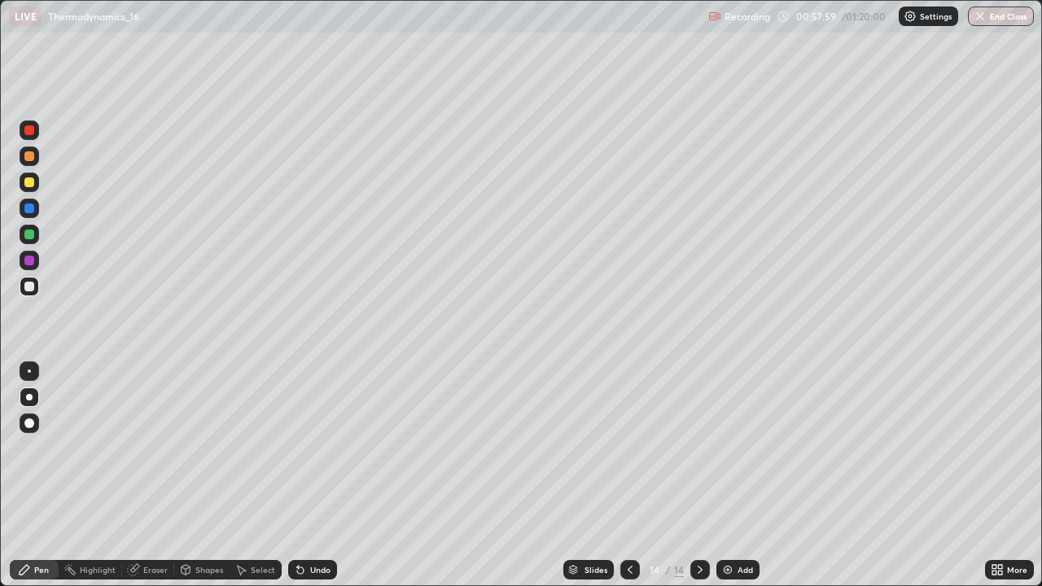
click at [137, 475] on div "Eraser" at bounding box center [148, 570] width 52 height 20
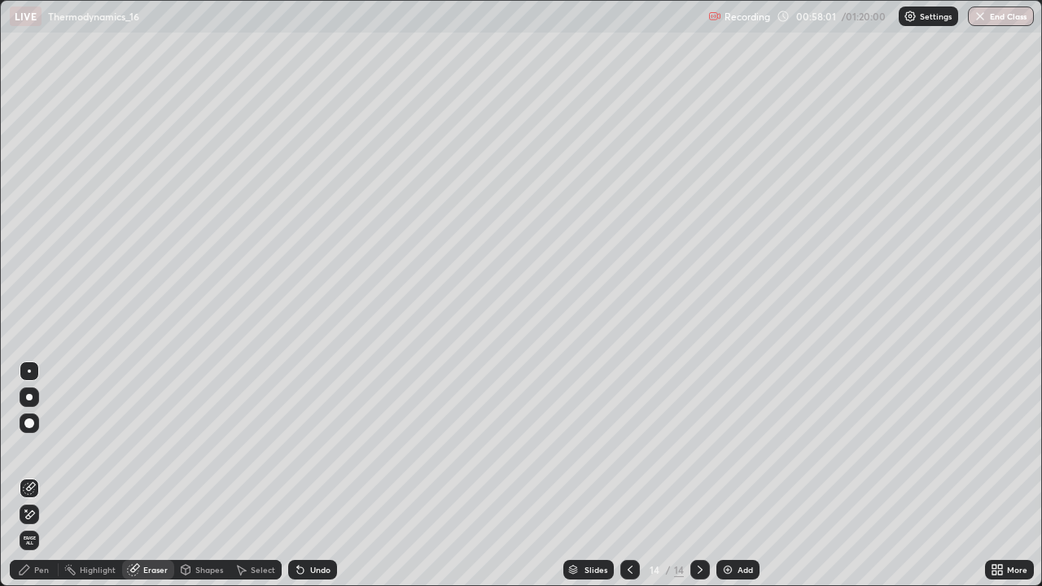
click at [34, 475] on div "Pen" at bounding box center [34, 570] width 49 height 20
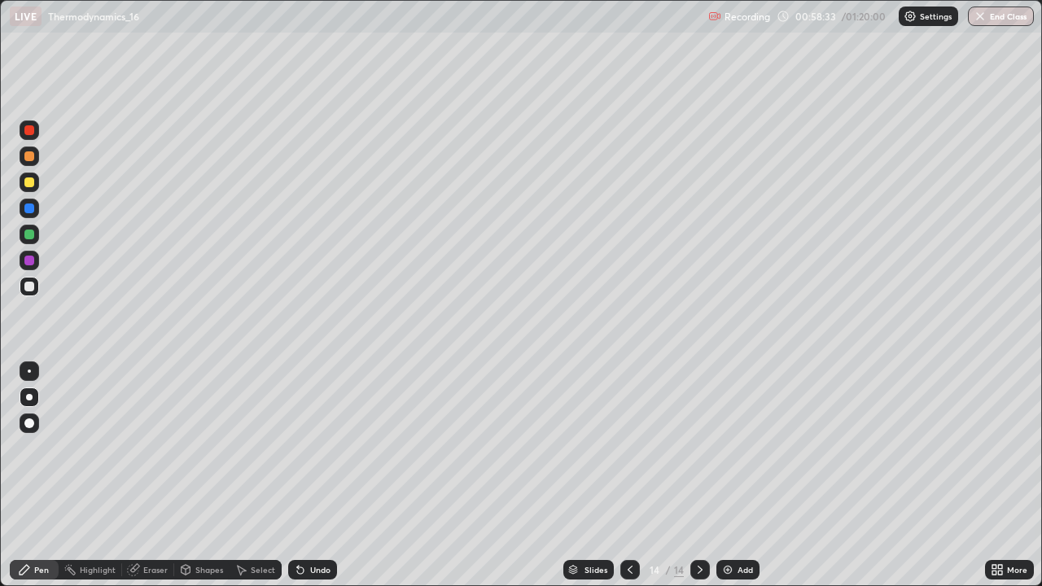
click at [28, 287] on div at bounding box center [29, 287] width 10 height 10
click at [25, 261] on div at bounding box center [29, 261] width 10 height 10
click at [312, 475] on div "Undo" at bounding box center [312, 570] width 49 height 20
click at [310, 475] on div "Undo" at bounding box center [320, 570] width 20 height 8
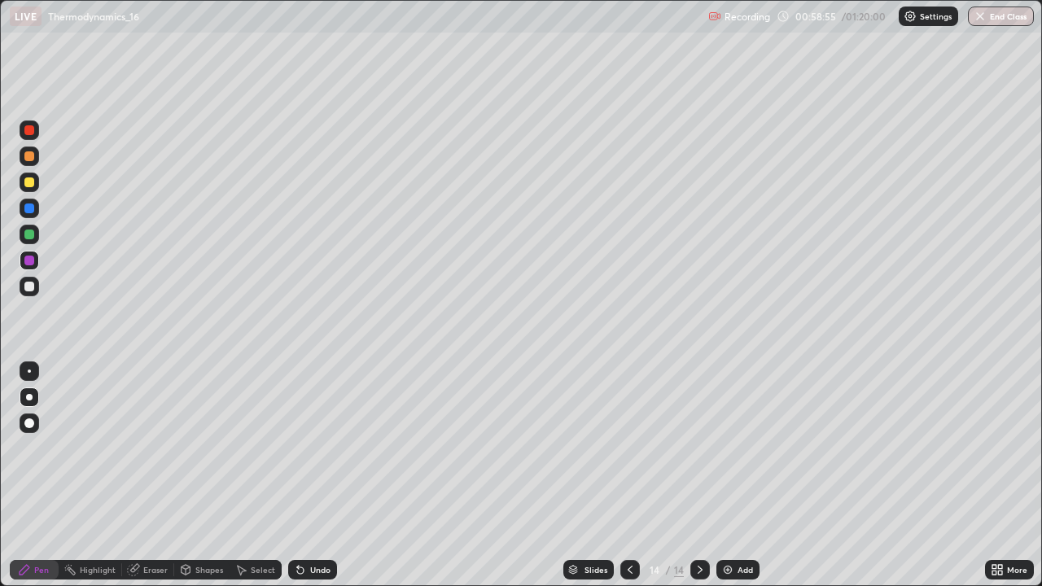
click at [305, 475] on div "Undo" at bounding box center [312, 570] width 49 height 20
click at [731, 475] on img at bounding box center [727, 569] width 13 height 13
click at [627, 475] on icon at bounding box center [630, 569] width 13 height 13
click at [729, 475] on img at bounding box center [727, 569] width 13 height 13
click at [30, 287] on div at bounding box center [29, 287] width 10 height 10
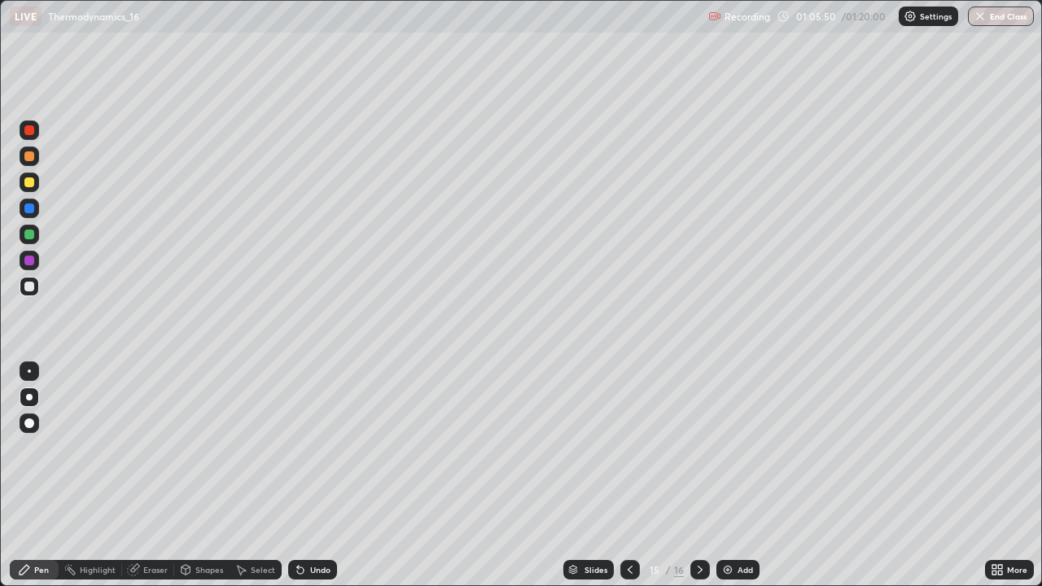
click at [29, 183] on div at bounding box center [29, 182] width 10 height 10
click at [310, 475] on div "Undo" at bounding box center [320, 570] width 20 height 8
click at [304, 475] on icon at bounding box center [300, 569] width 13 height 13
click at [300, 475] on icon at bounding box center [300, 570] width 7 height 7
click at [298, 475] on icon at bounding box center [300, 570] width 7 height 7
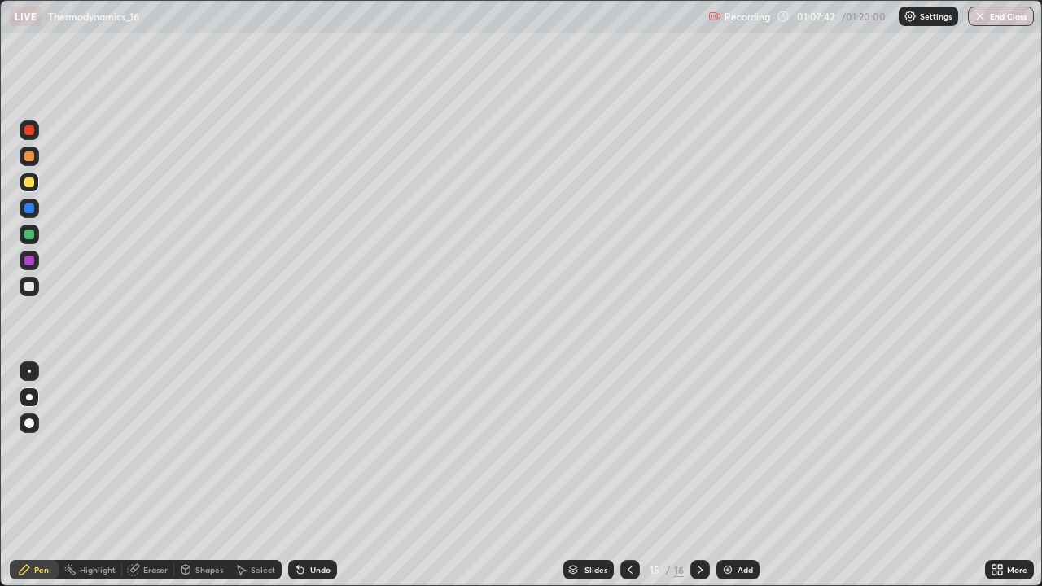
click at [298, 475] on icon at bounding box center [300, 570] width 7 height 7
click at [307, 475] on div "Undo" at bounding box center [312, 570] width 49 height 20
click at [311, 475] on div "Undo" at bounding box center [320, 570] width 20 height 8
click at [734, 475] on div "Add" at bounding box center [737, 570] width 43 height 20
click at [35, 161] on div at bounding box center [30, 157] width 20 height 20
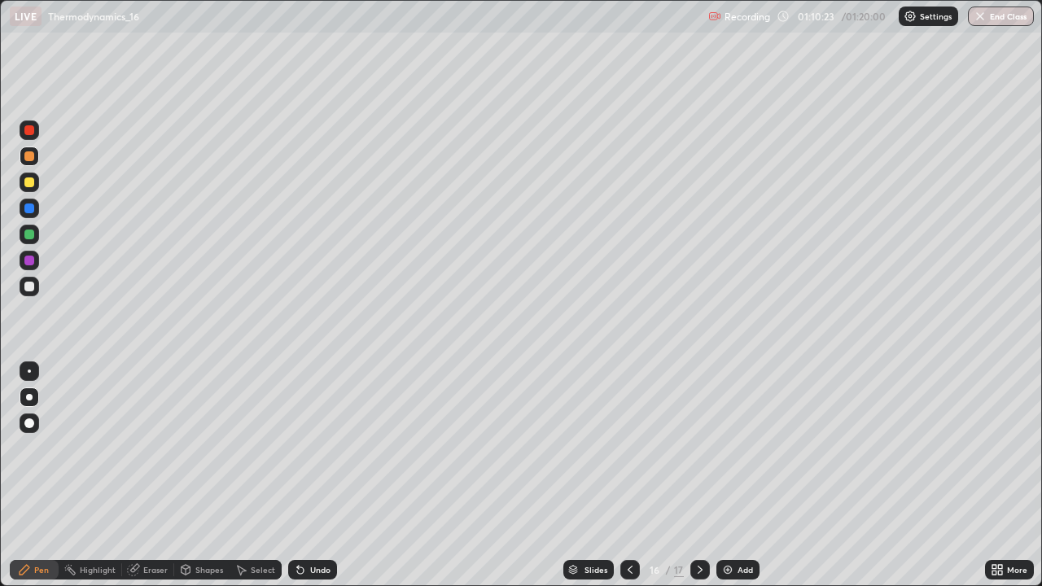
click at [317, 475] on div "Undo" at bounding box center [320, 570] width 20 height 8
click at [313, 475] on div "Undo" at bounding box center [312, 570] width 49 height 20
click at [304, 475] on div "Undo" at bounding box center [312, 570] width 49 height 20
click at [303, 475] on icon at bounding box center [300, 569] width 13 height 13
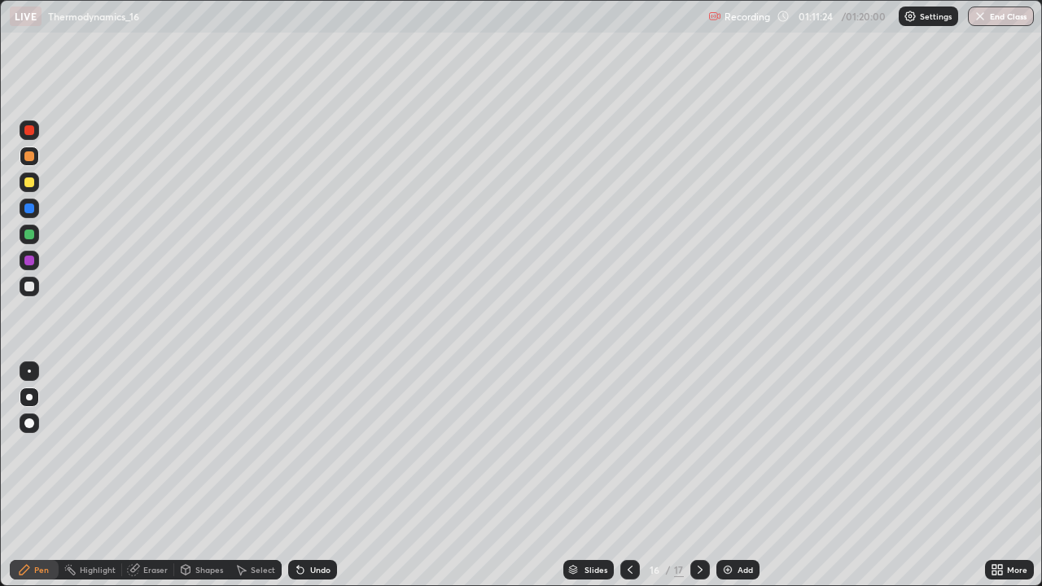
click at [29, 285] on div at bounding box center [29, 287] width 10 height 10
click at [29, 236] on div at bounding box center [29, 235] width 10 height 10
click at [311, 475] on div "Undo" at bounding box center [312, 570] width 49 height 20
click at [310, 475] on div "Undo" at bounding box center [320, 570] width 20 height 8
click at [25, 291] on div at bounding box center [29, 287] width 10 height 10
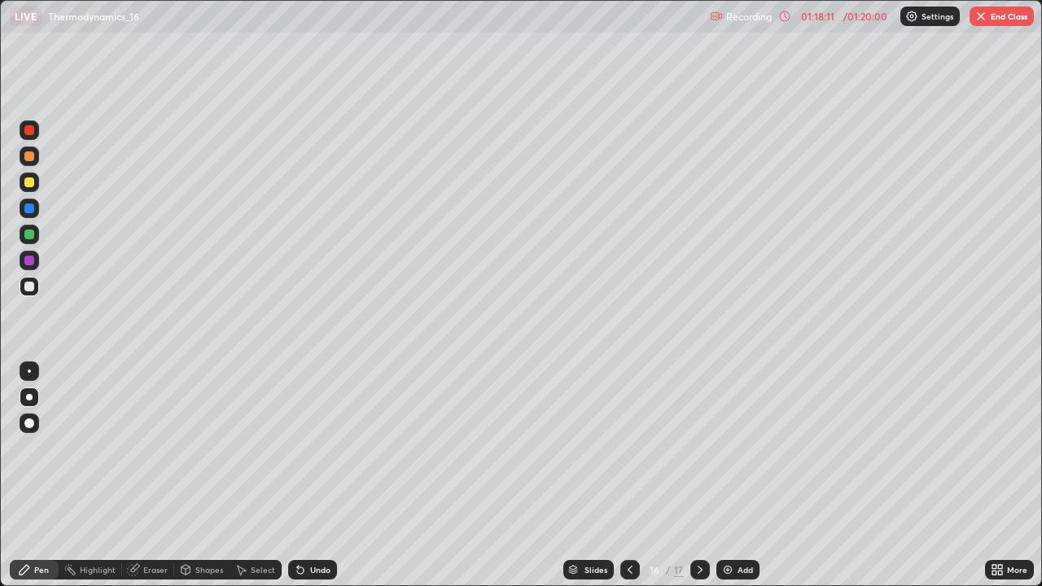
click at [315, 475] on div "Undo" at bounding box center [320, 570] width 20 height 8
click at [312, 475] on div "Undo" at bounding box center [320, 570] width 20 height 8
click at [728, 475] on img at bounding box center [727, 569] width 13 height 13
click at [31, 182] on div at bounding box center [29, 182] width 10 height 10
click at [630, 475] on icon at bounding box center [630, 570] width 5 height 8
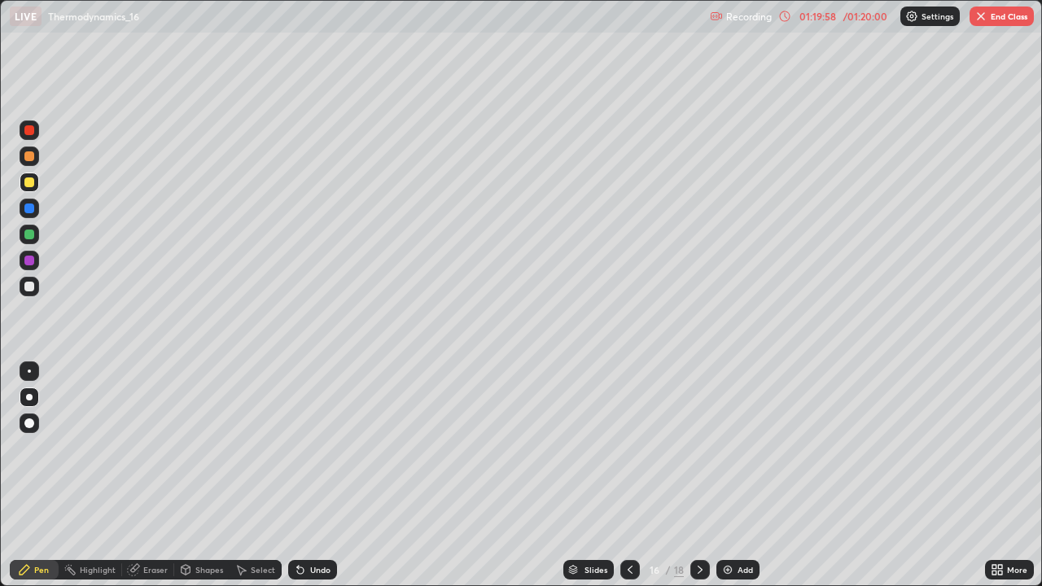
click at [698, 475] on icon at bounding box center [700, 569] width 13 height 13
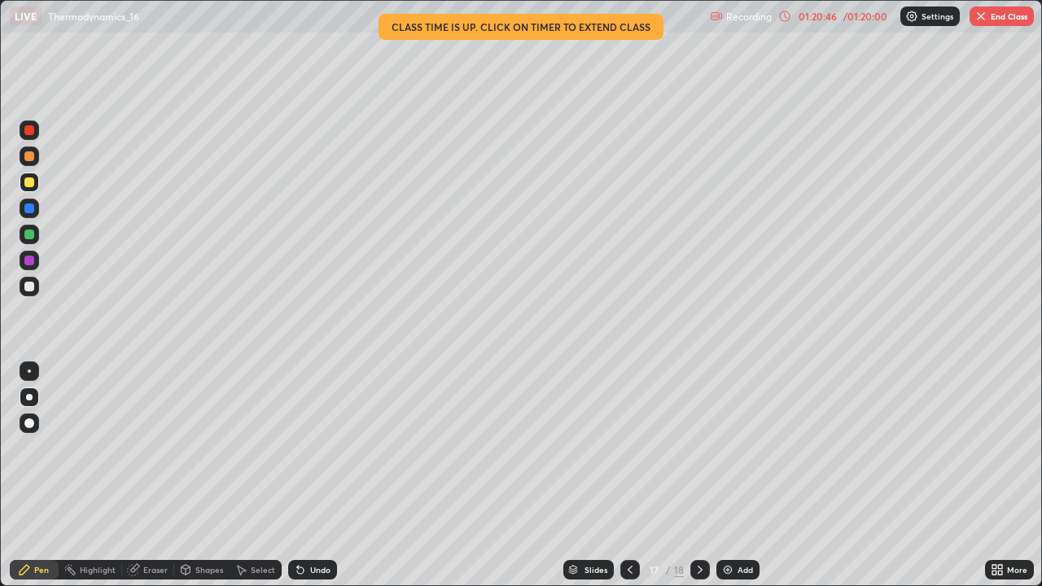
click at [627, 475] on icon at bounding box center [630, 569] width 13 height 13
click at [30, 287] on div at bounding box center [29, 287] width 10 height 10
click at [31, 207] on div at bounding box center [29, 209] width 10 height 10
click at [695, 475] on div at bounding box center [700, 570] width 20 height 20
click at [313, 475] on div "Undo" at bounding box center [320, 570] width 20 height 8
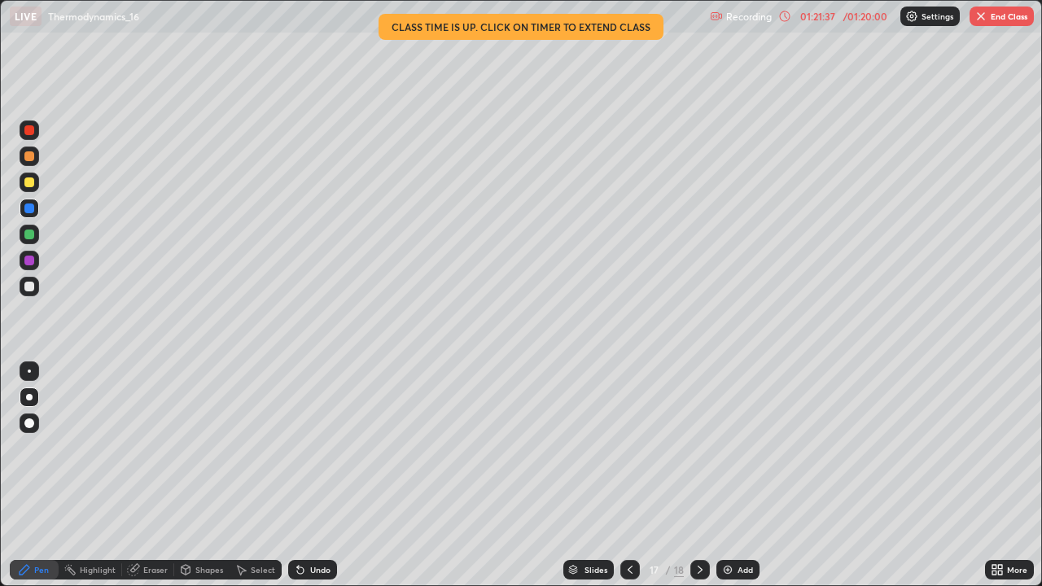
click at [310, 475] on div "Undo" at bounding box center [320, 570] width 20 height 8
click at [311, 475] on div "Undo" at bounding box center [320, 570] width 20 height 8
click at [313, 475] on div "Undo" at bounding box center [320, 570] width 20 height 8
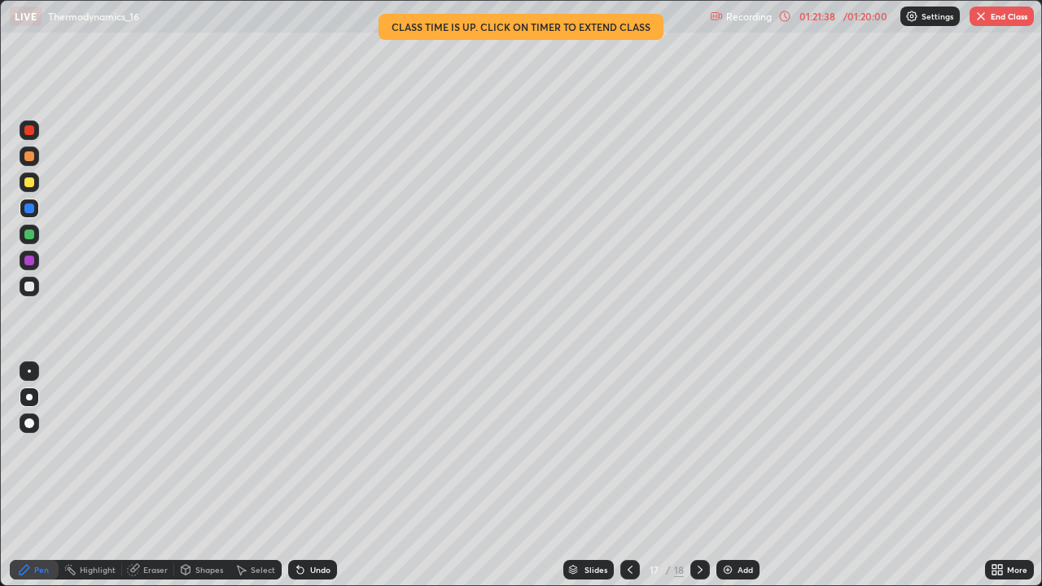
click at [318, 475] on div "Undo" at bounding box center [312, 570] width 49 height 20
click at [317, 475] on div "Undo" at bounding box center [312, 570] width 49 height 20
click at [313, 475] on div "Undo" at bounding box center [312, 570] width 49 height 20
click at [311, 475] on div "Undo" at bounding box center [312, 570] width 49 height 20
click at [303, 475] on div "Undo" at bounding box center [312, 570] width 49 height 20
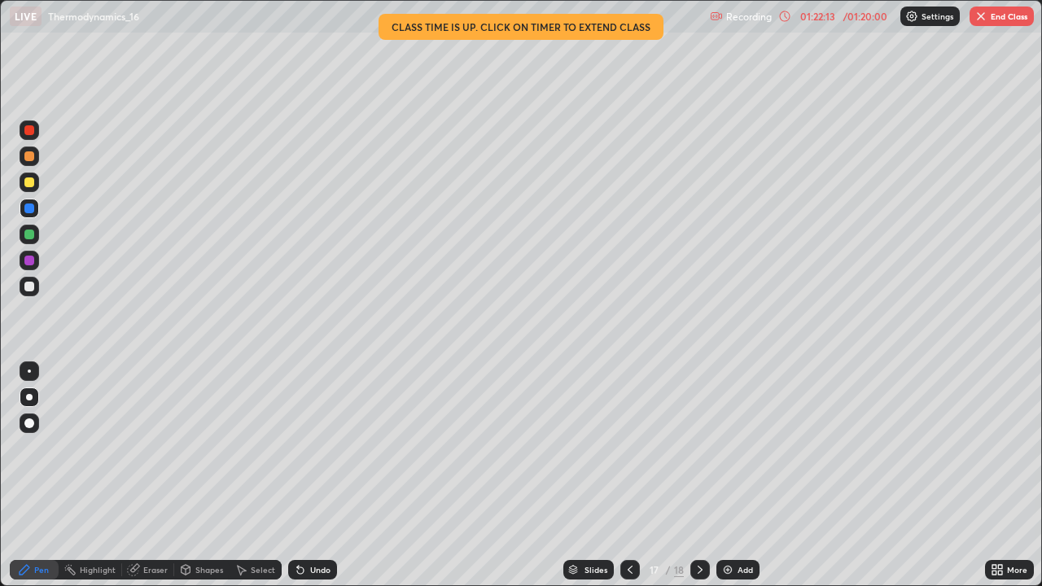
click at [140, 475] on div "Eraser" at bounding box center [148, 570] width 52 height 20
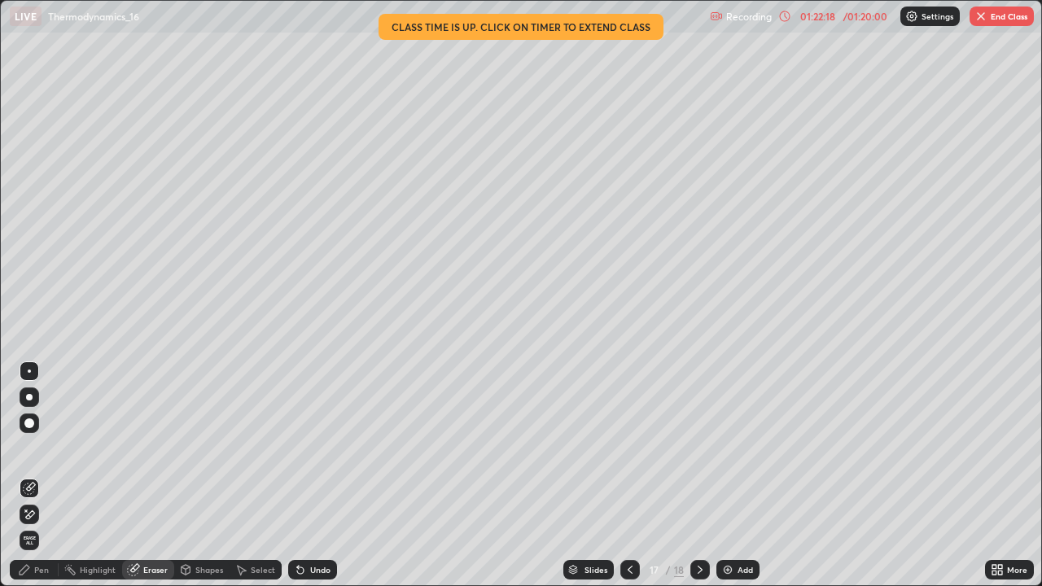
click at [32, 475] on div "Pen" at bounding box center [34, 570] width 49 height 20
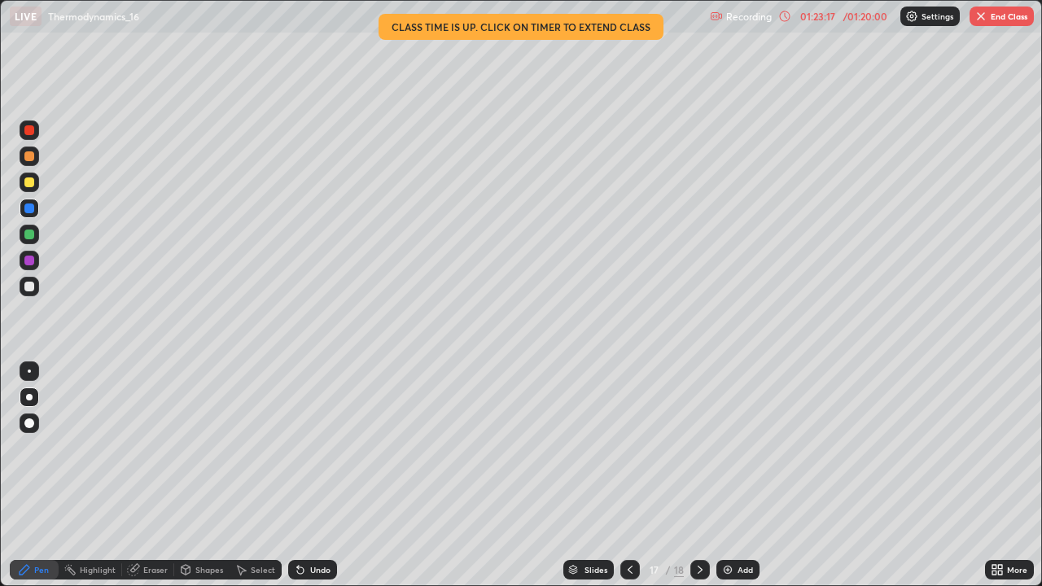
click at [992, 13] on button "End Class" at bounding box center [1002, 17] width 64 height 20
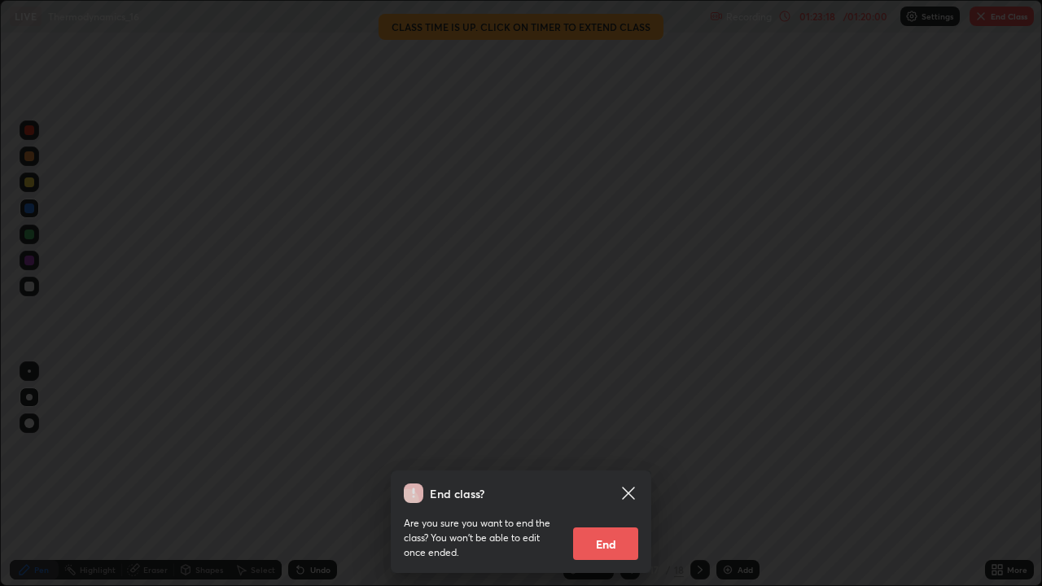
click at [886, 69] on div "End class? Are you sure you want to end the class? You won’t be able to edit on…" at bounding box center [521, 293] width 1042 height 586
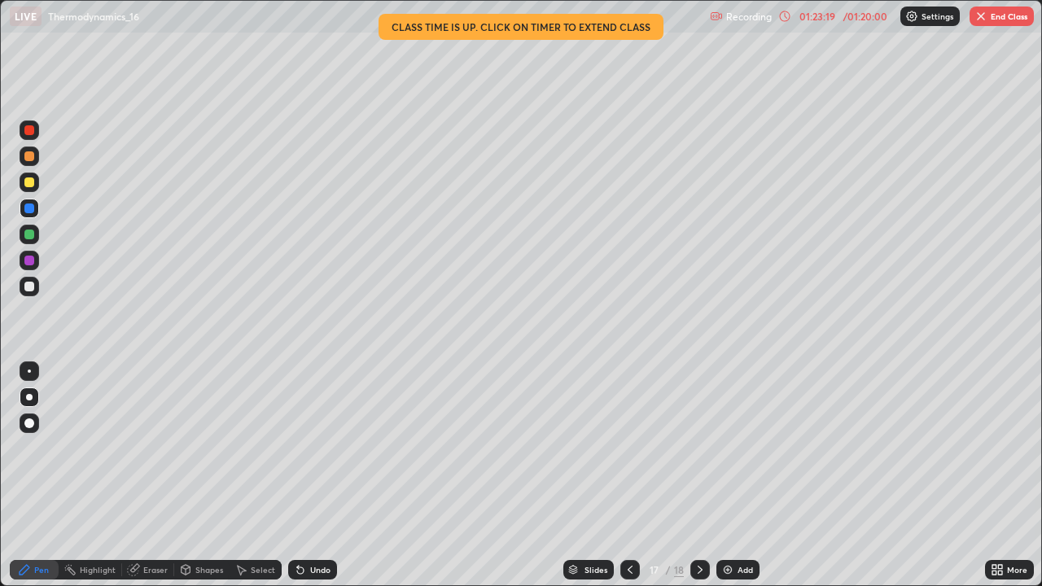
click at [997, 7] on button "End Class" at bounding box center [1002, 17] width 64 height 20
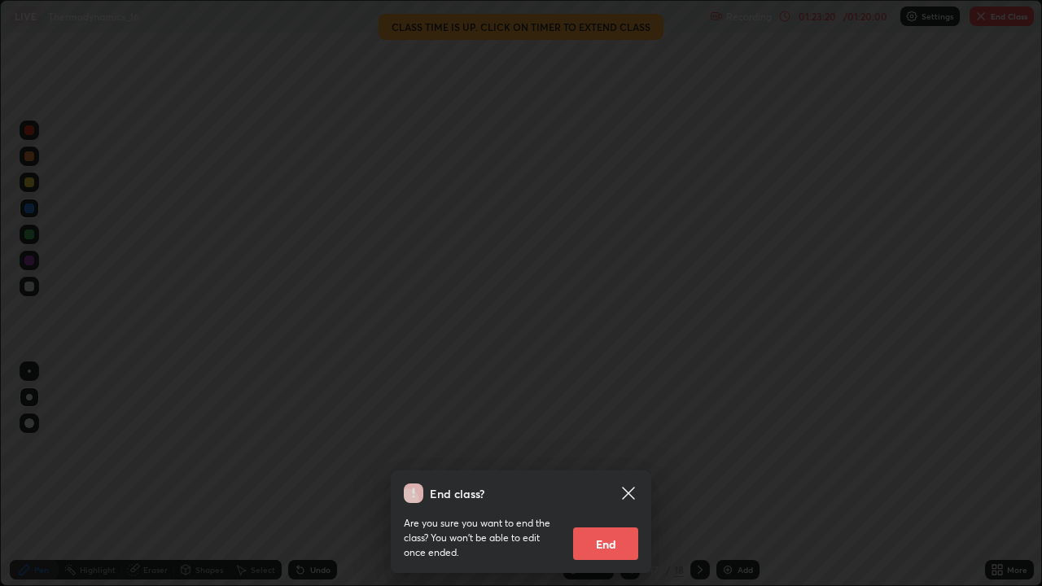
click at [602, 475] on button "End" at bounding box center [605, 544] width 65 height 33
